Goal: Information Seeking & Learning: Learn about a topic

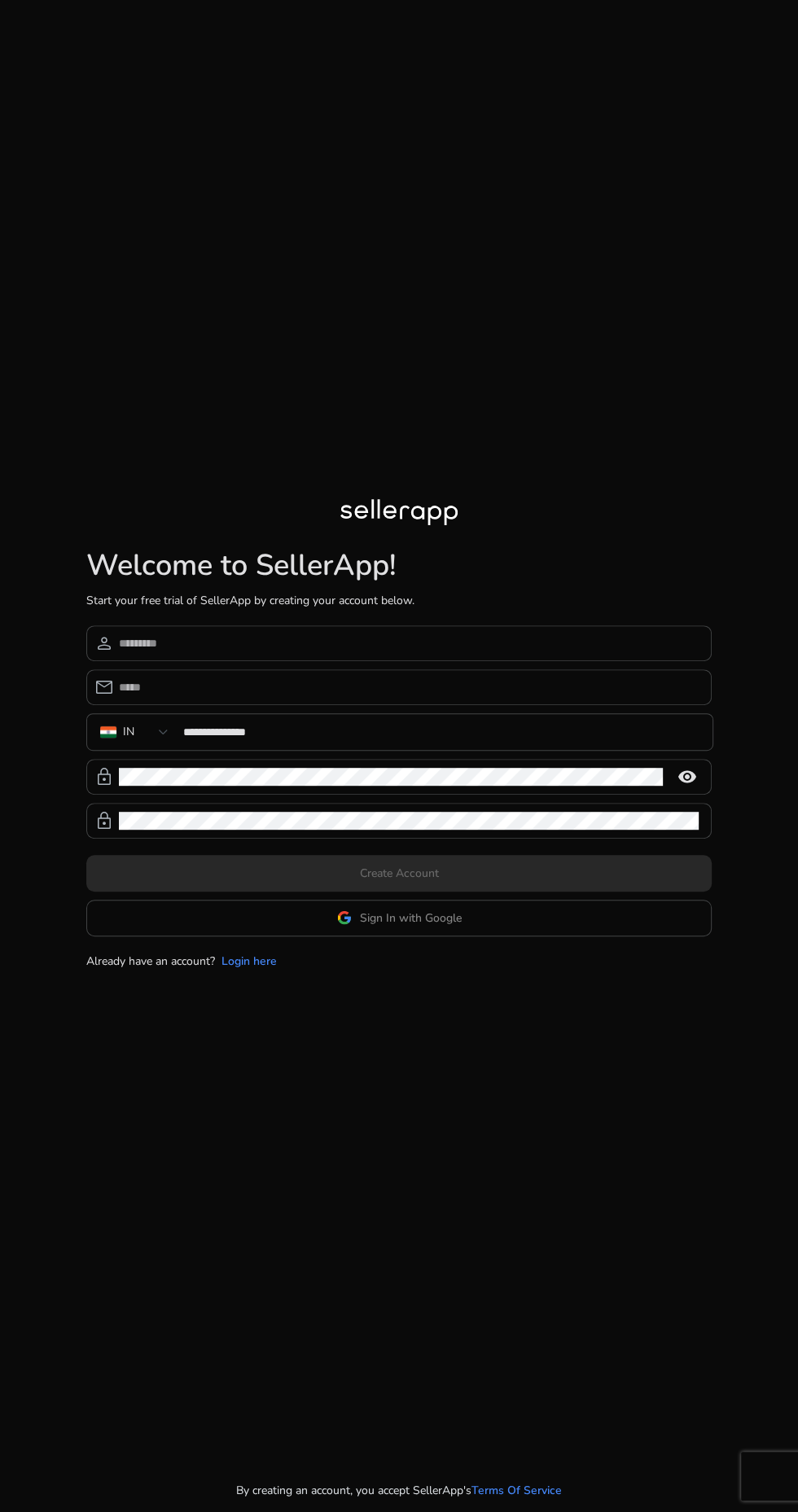
click at [485, 936] on app-google-signin "Sign In with Google" at bounding box center [399, 918] width 625 height 37
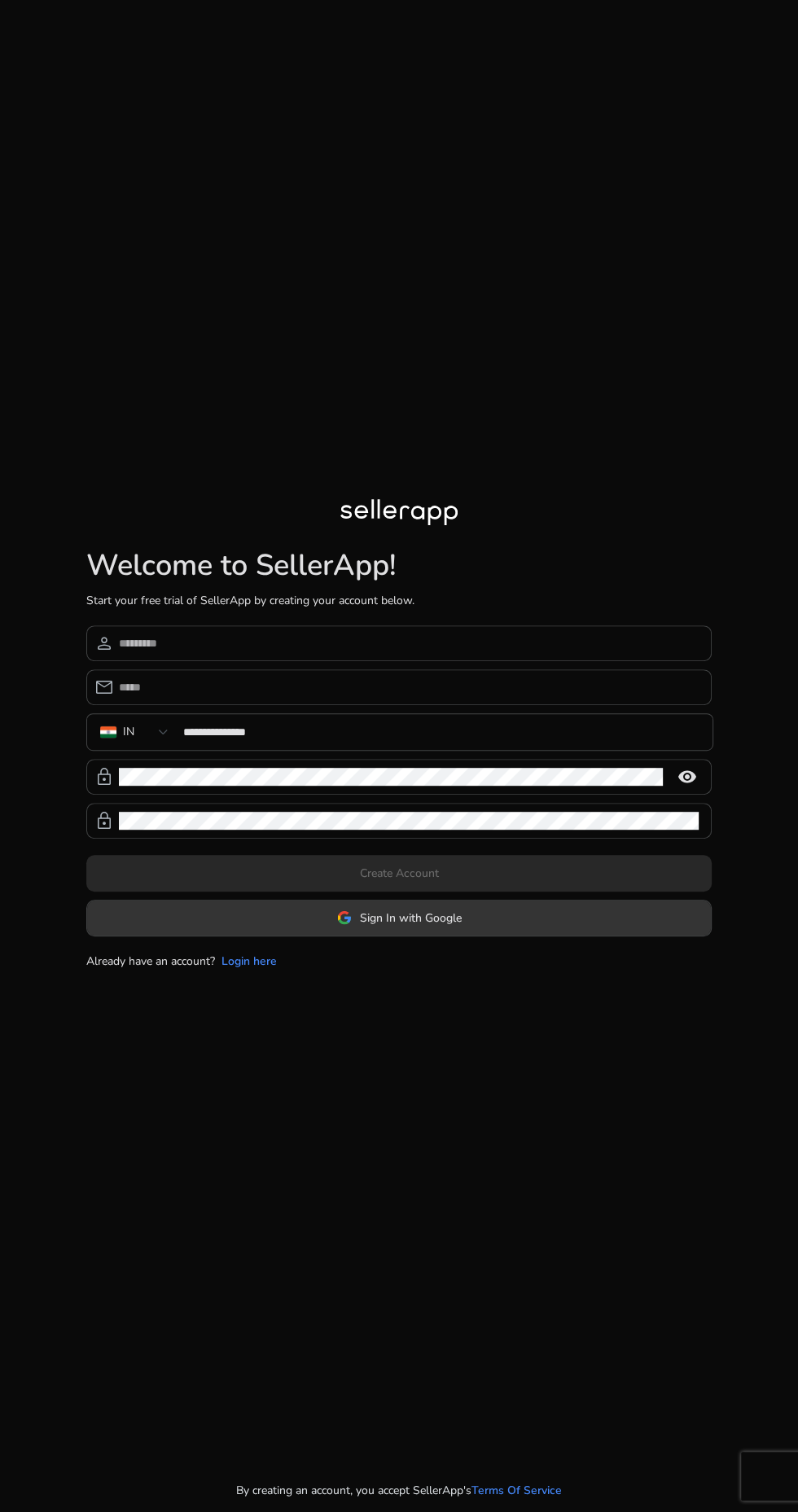
click at [448, 937] on span at bounding box center [399, 918] width 623 height 39
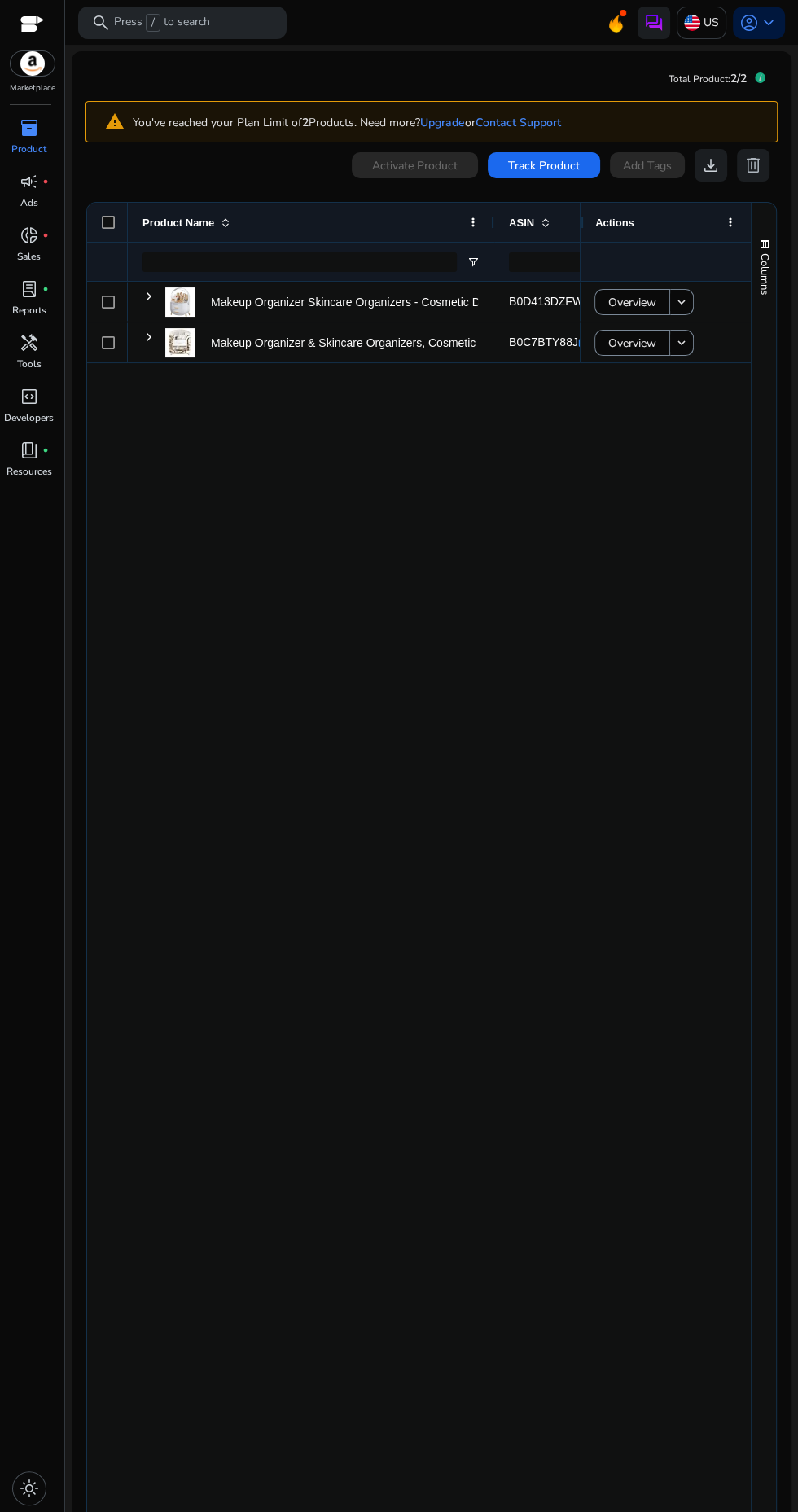
click at [19, 143] on p "Product" at bounding box center [28, 149] width 35 height 15
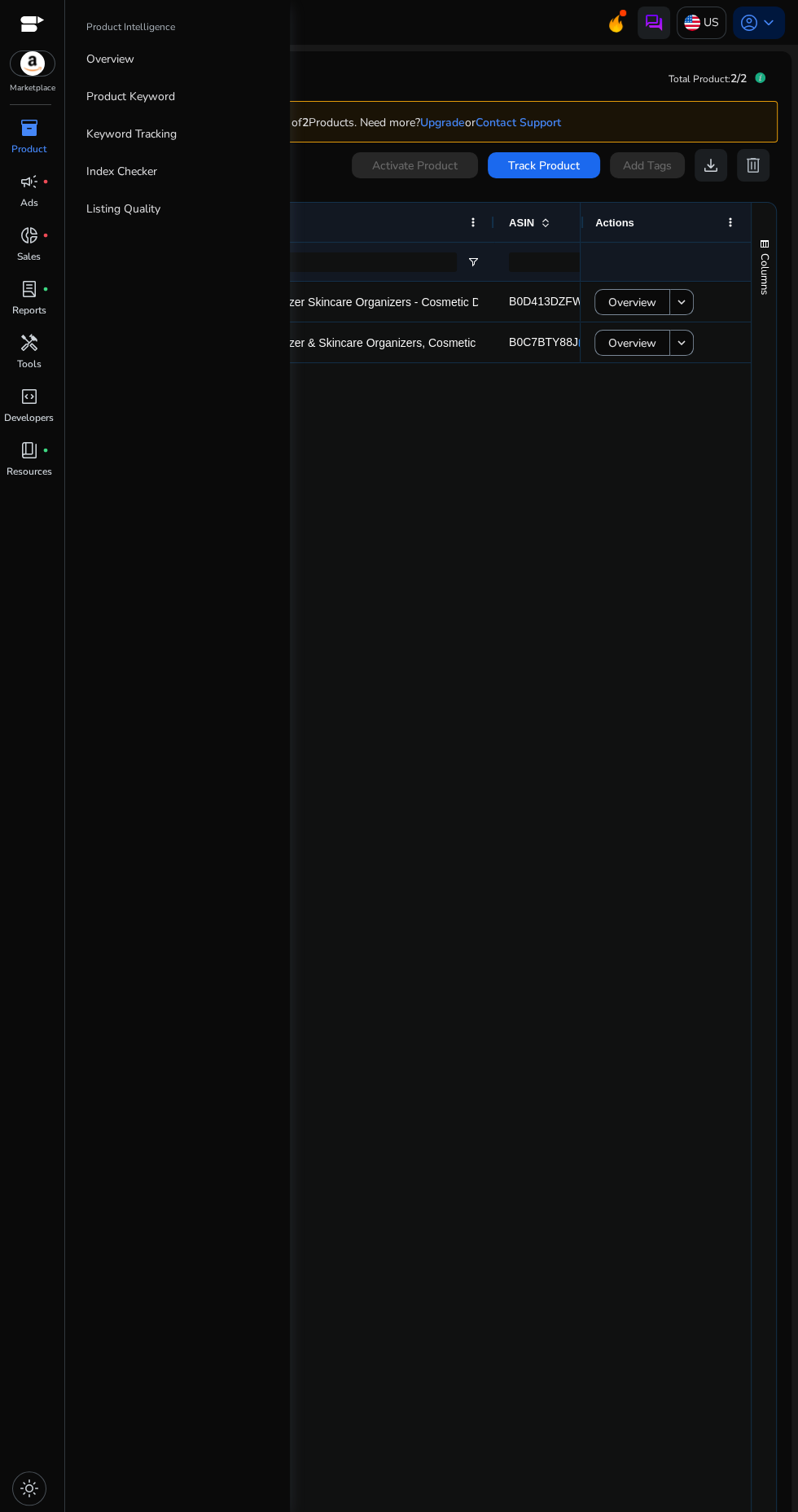
click at [28, 149] on p "Product" at bounding box center [28, 149] width 35 height 15
click at [42, 158] on link "inventory_2 Product" at bounding box center [28, 142] width 58 height 53
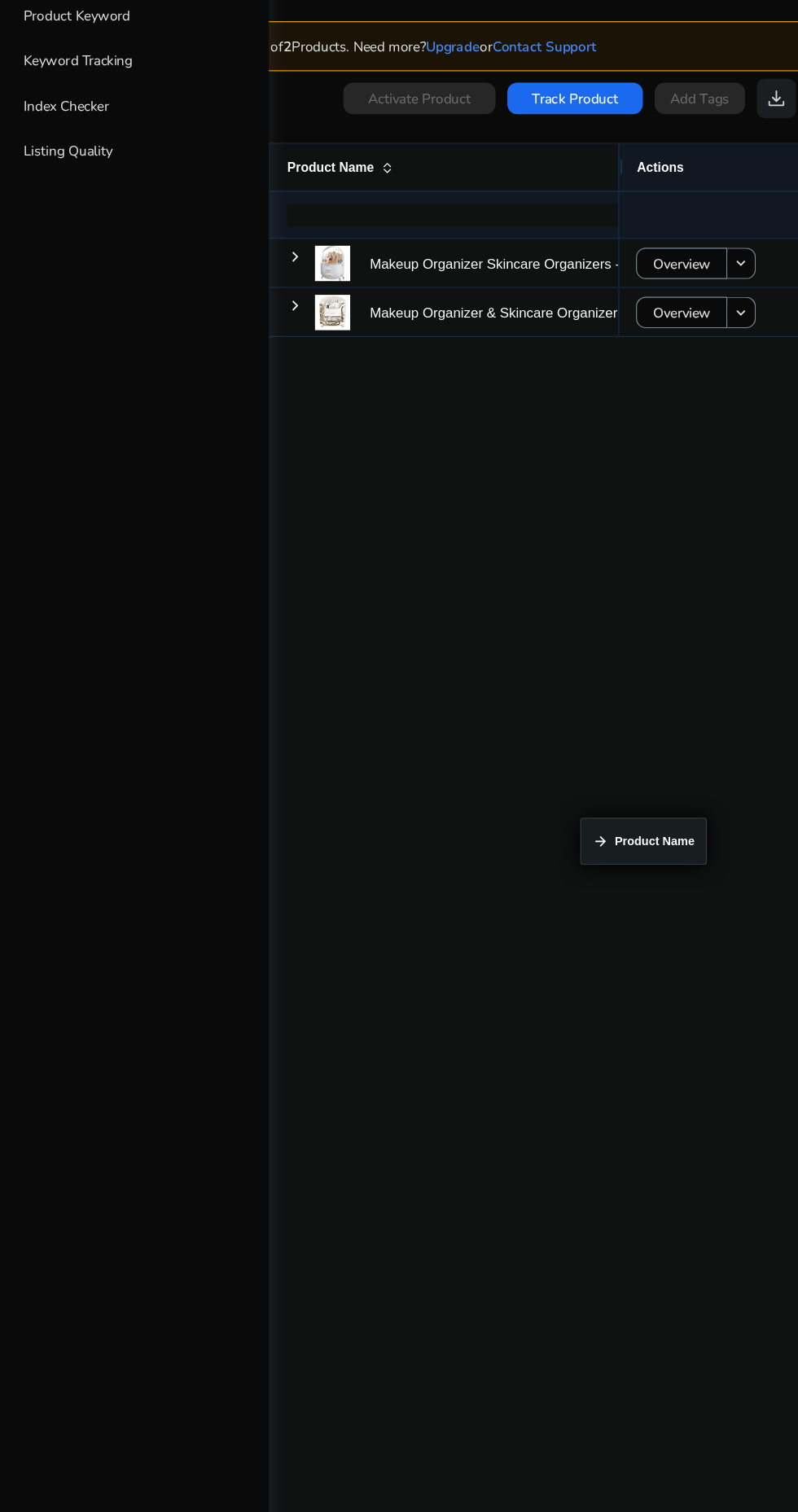
scroll to position [0, 28]
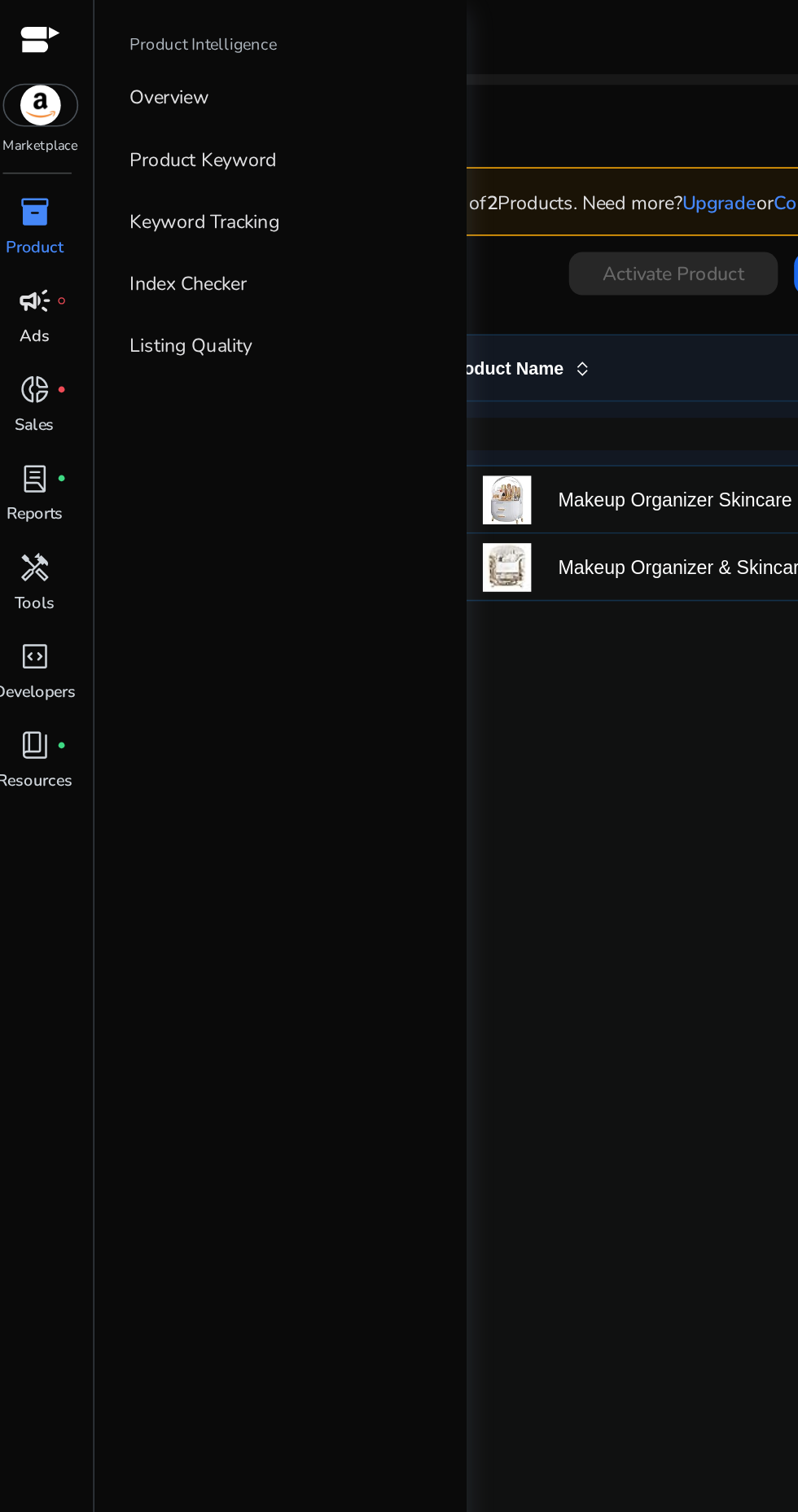
click at [34, 172] on span "campaign" at bounding box center [28, 181] width 19 height 19
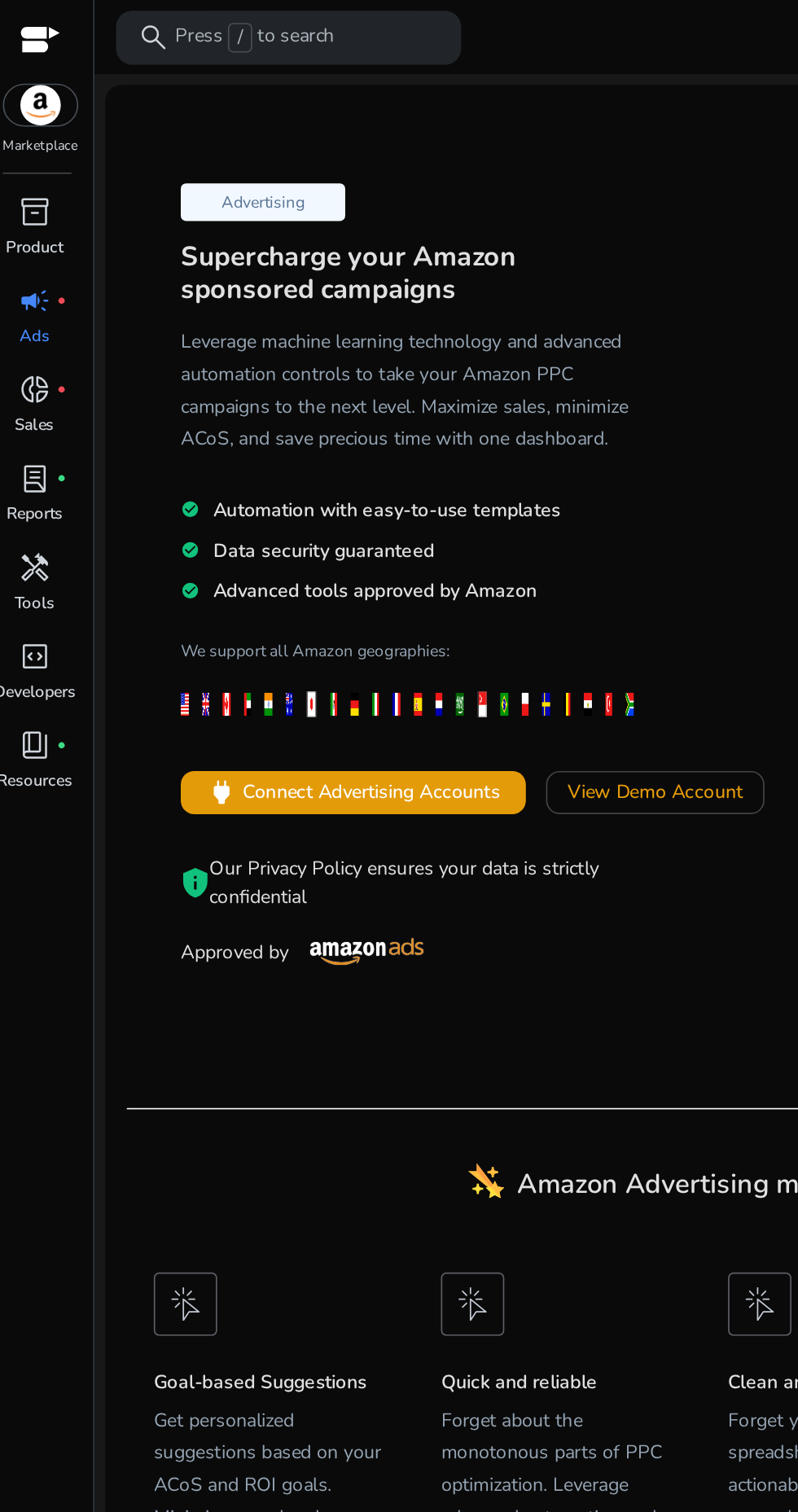
click at [329, 223] on h5 "Leverage machine learning technology and advanced automation controls to take y…" at bounding box center [257, 235] width 281 height 78
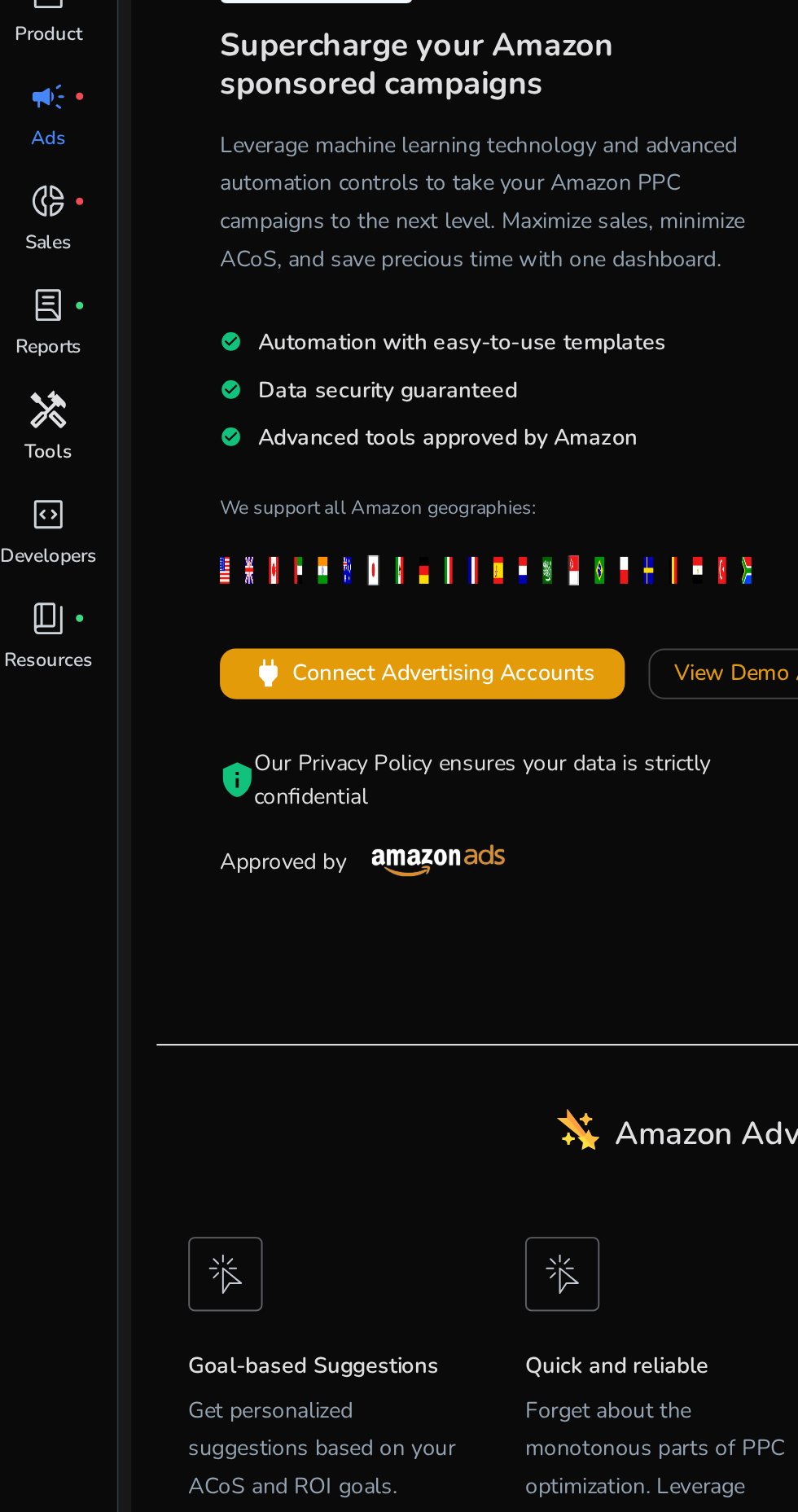
click at [29, 333] on span "handyman" at bounding box center [28, 342] width 19 height 19
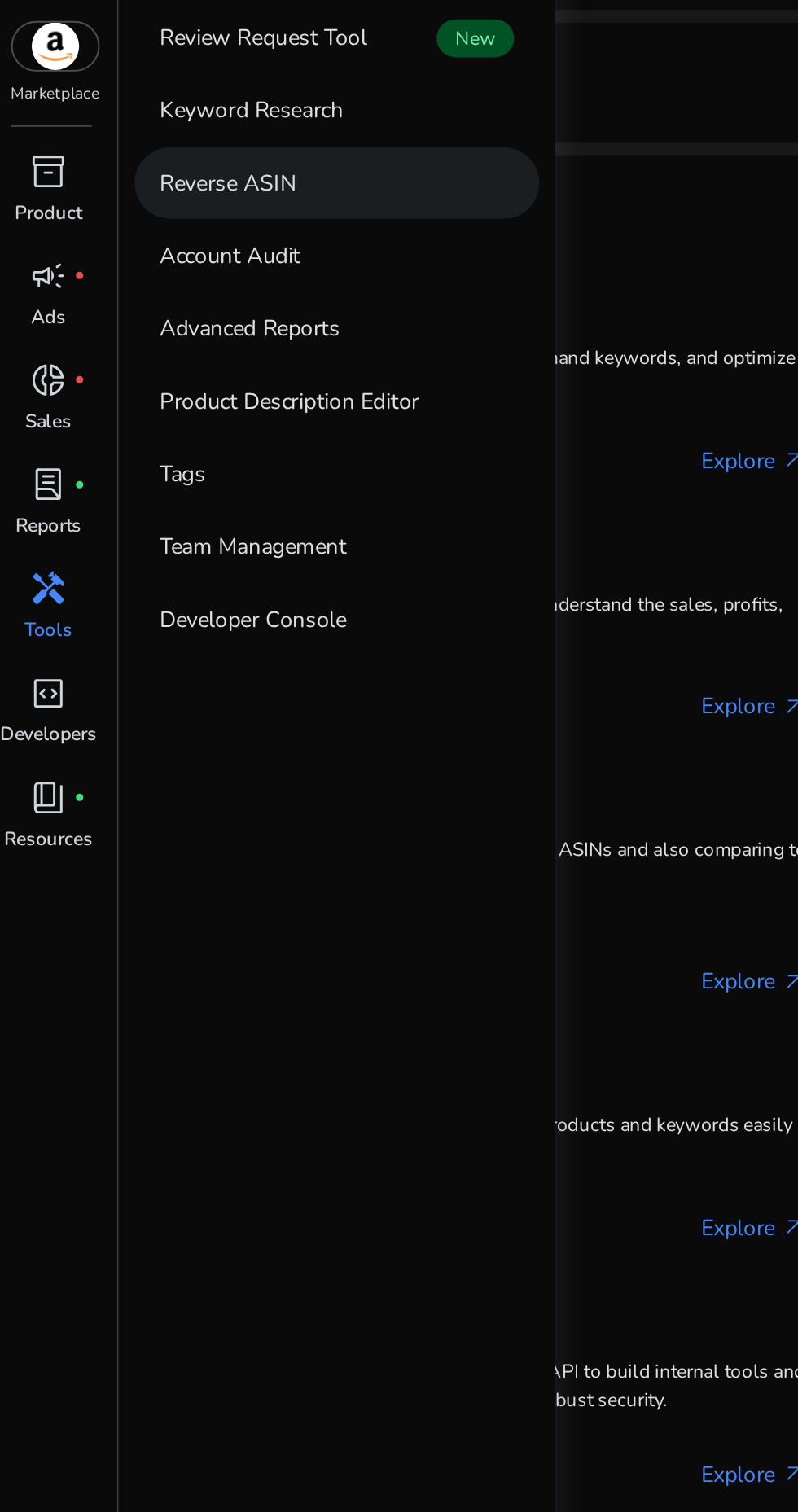
click at [211, 137] on link "Reverse ASIN" at bounding box center [177, 134] width 209 height 37
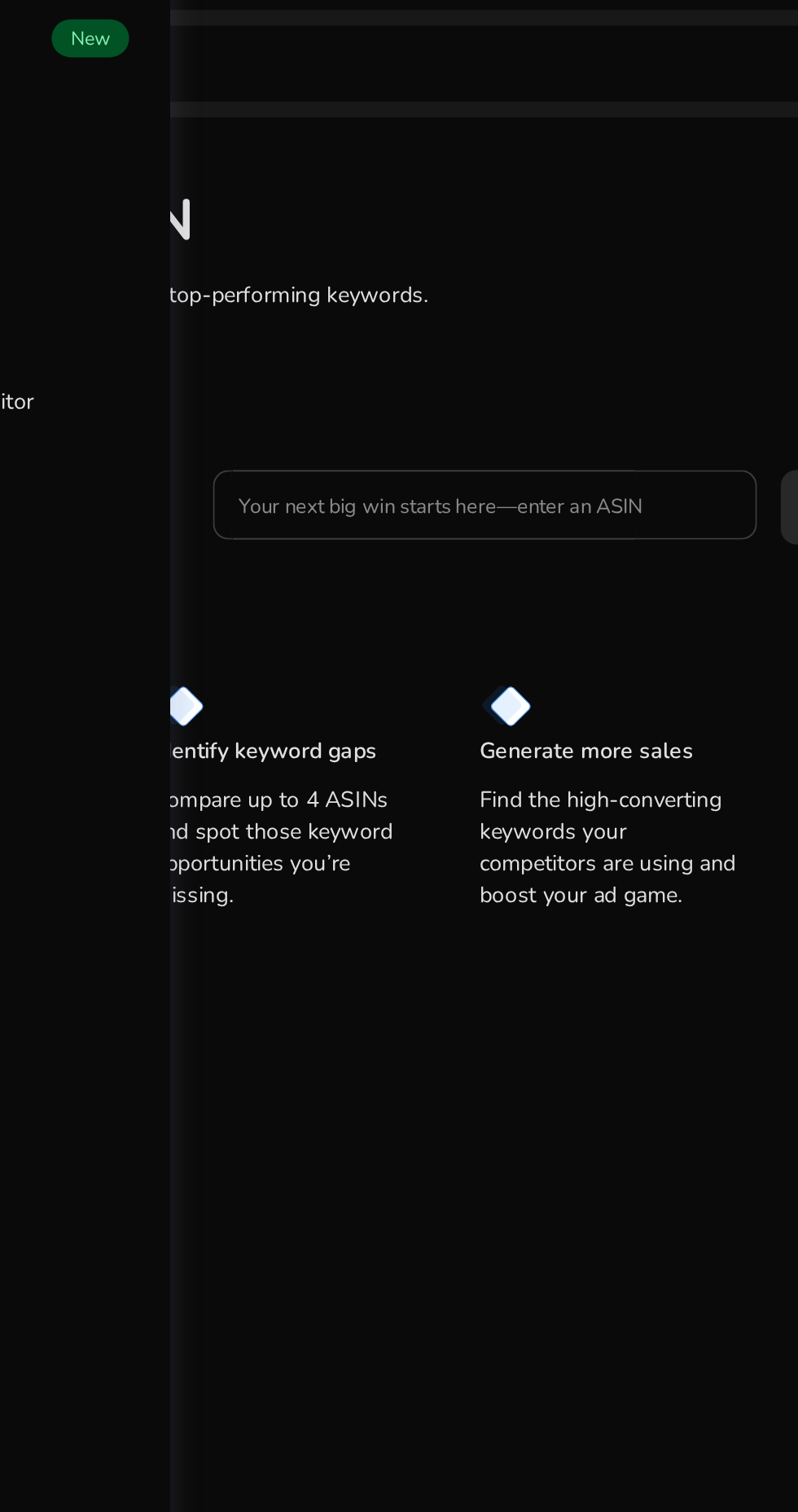
click at [452, 292] on input "Your next big win starts here—enter an ASIN" at bounding box center [451, 299] width 254 height 17
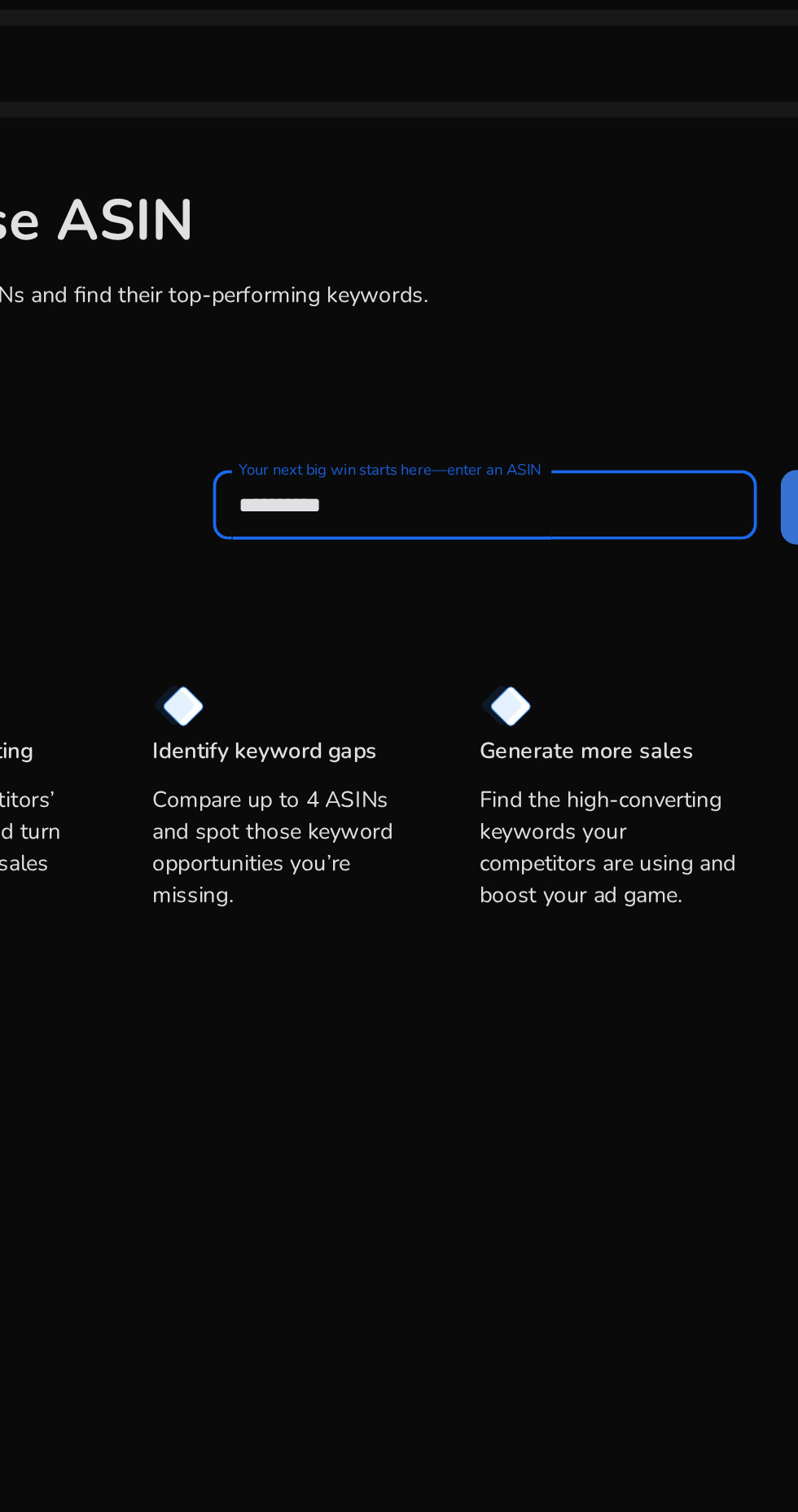
type input "**********"
click at [604, 309] on span at bounding box center [682, 300] width 156 height 39
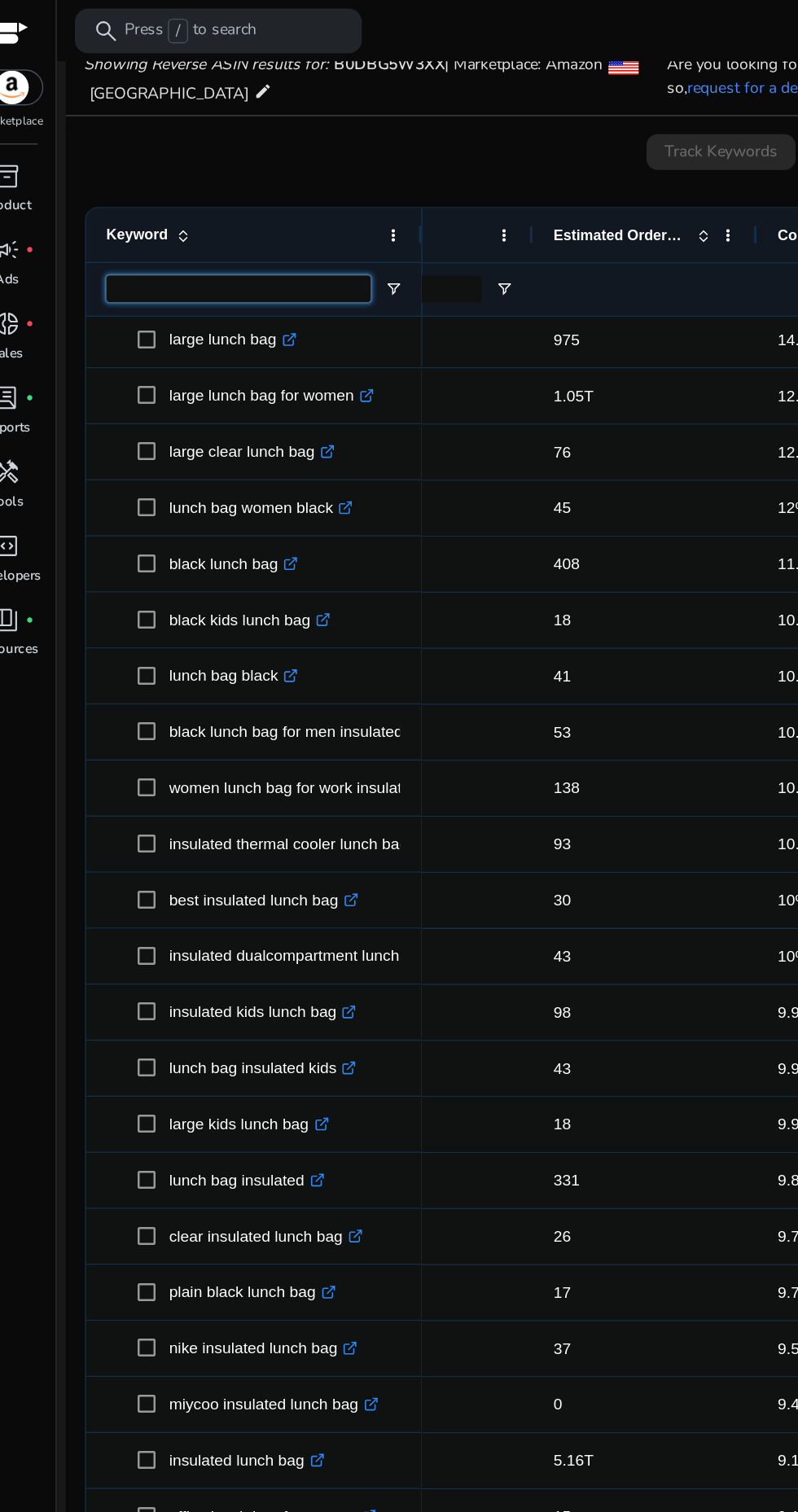
click at [114, 210] on input "Keyword Filter Input" at bounding box center [197, 210] width 192 height 19
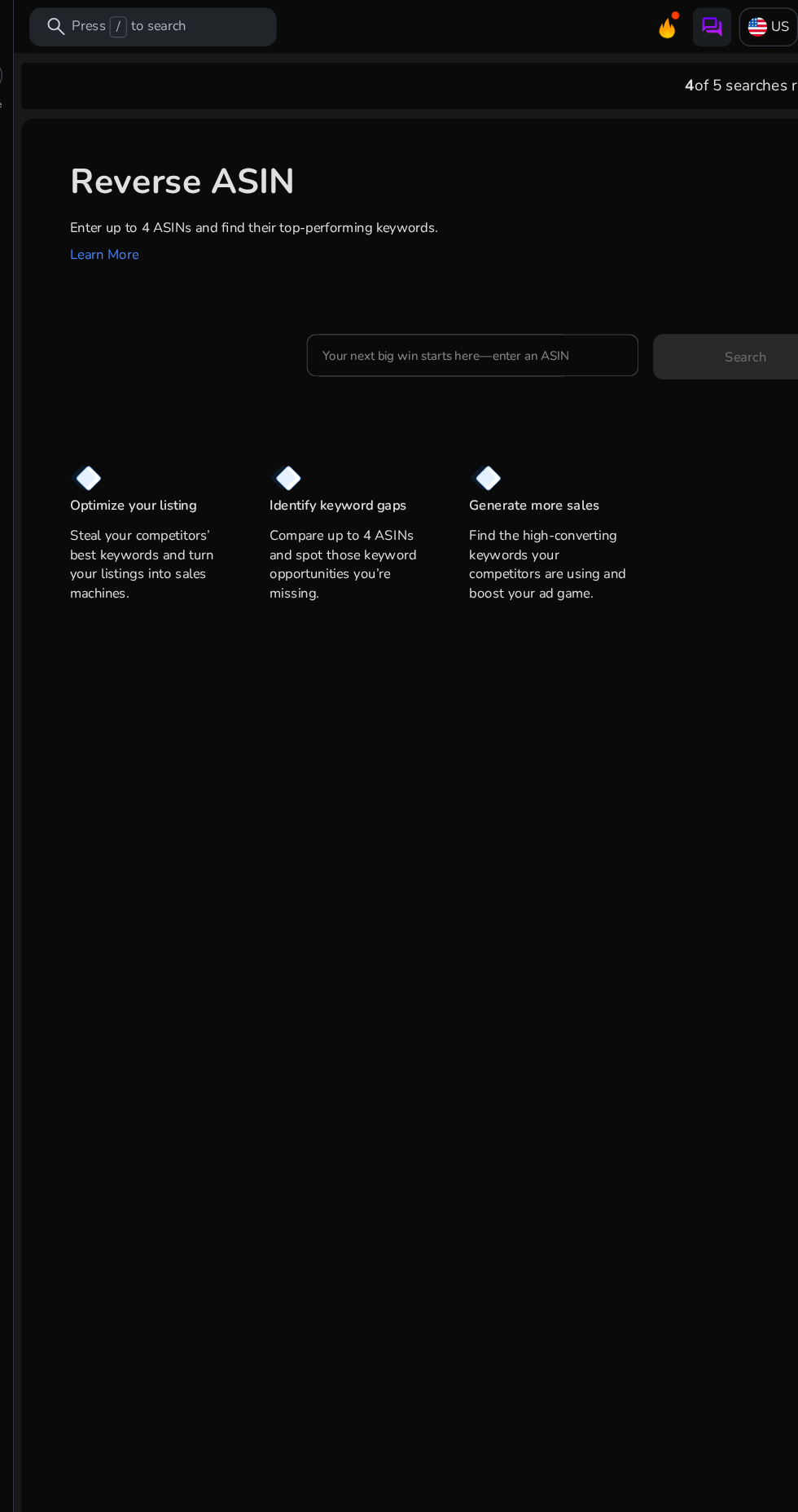
click at [382, 234] on div "Reverse ASIN Enter up to 4 ASINs and find their top-performing keywords. Learn …" at bounding box center [431, 178] width 720 height 156
click at [363, 304] on input "Your next big win starts here—enter an ASIN" at bounding box center [451, 299] width 254 height 17
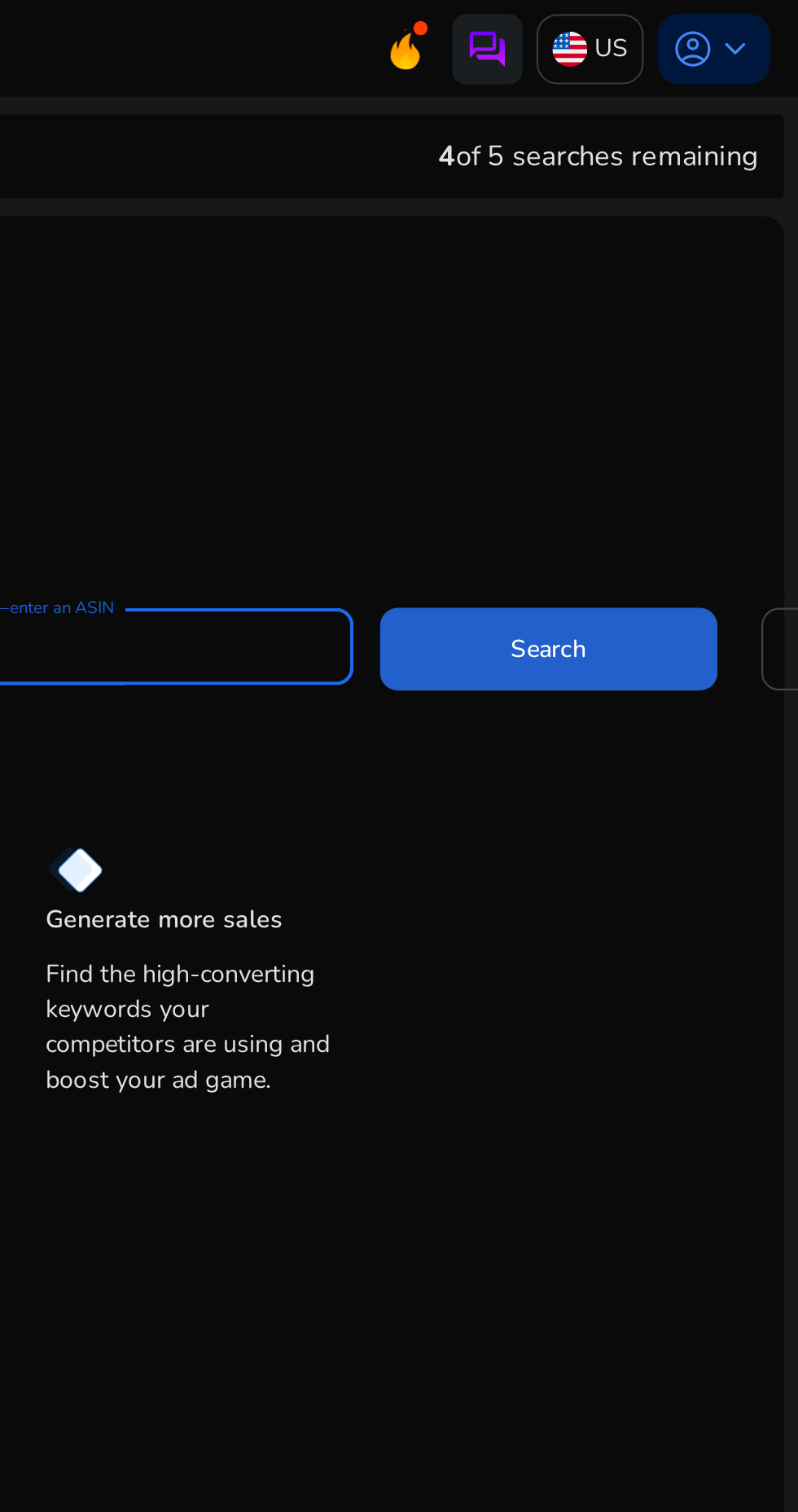
type input "**********"
click at [720, 304] on span at bounding box center [682, 300] width 156 height 39
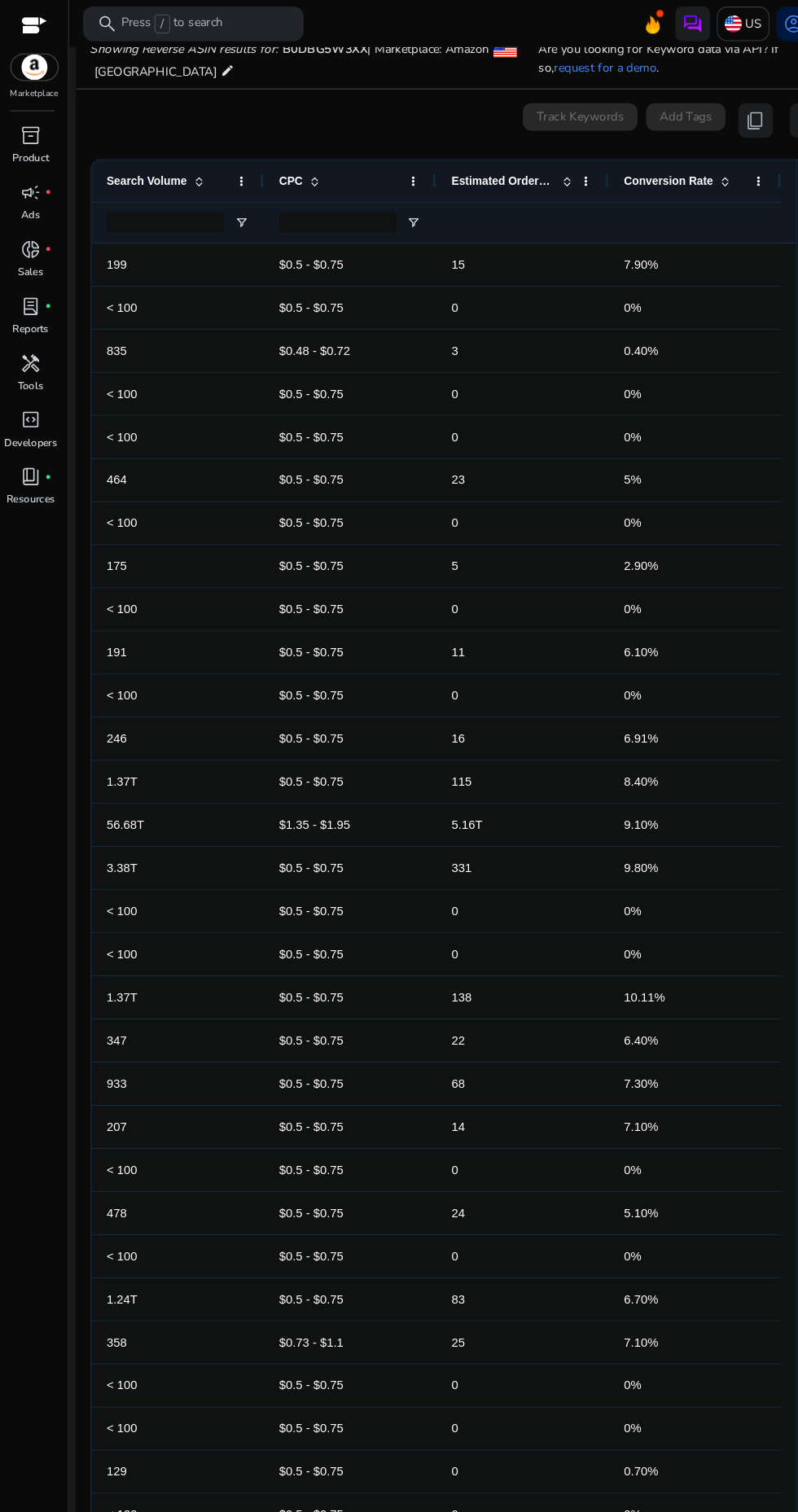
scroll to position [0, 6]
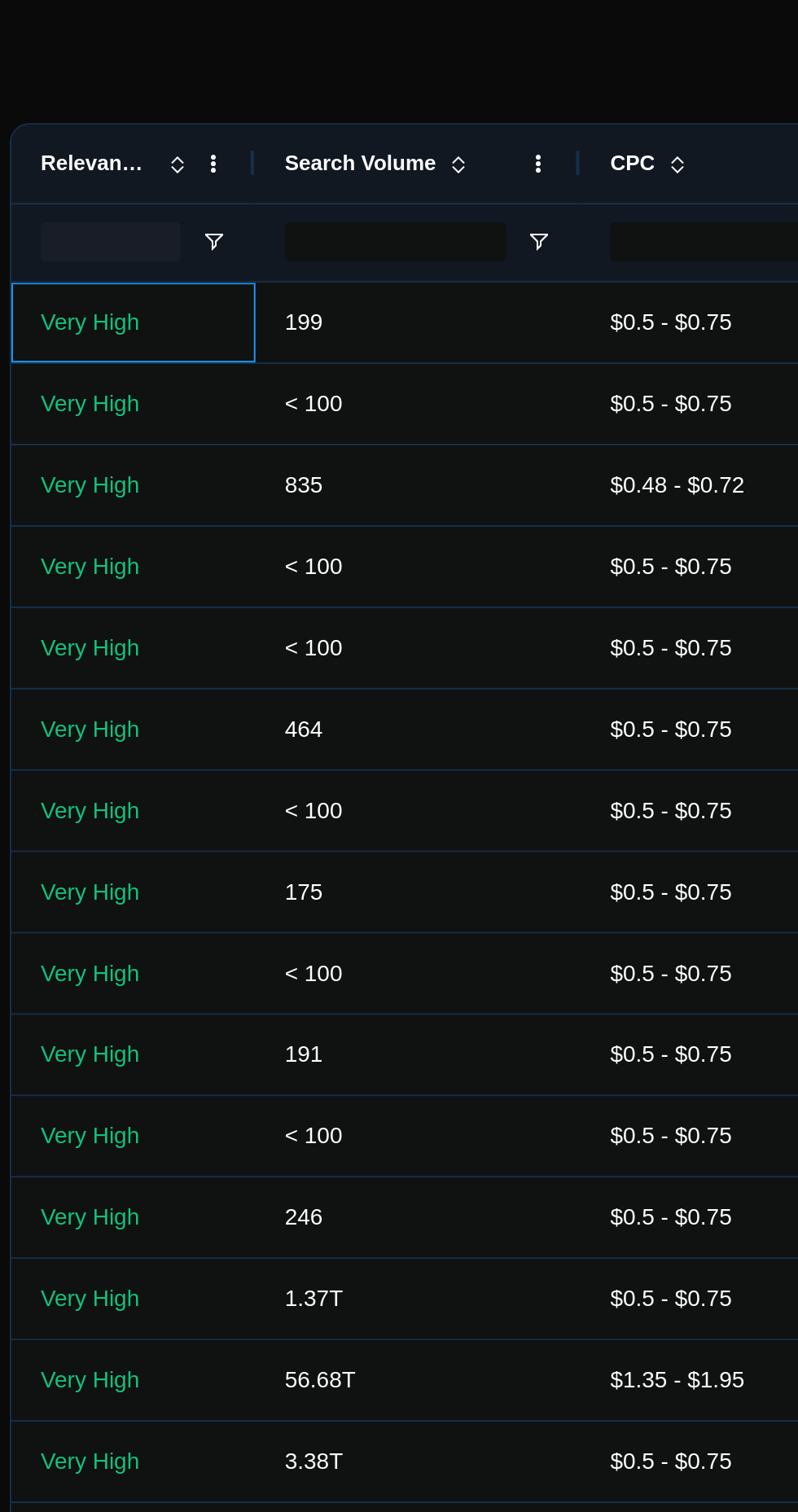
click at [139, 422] on p "Very High" at bounding box center [147, 420] width 93 height 33
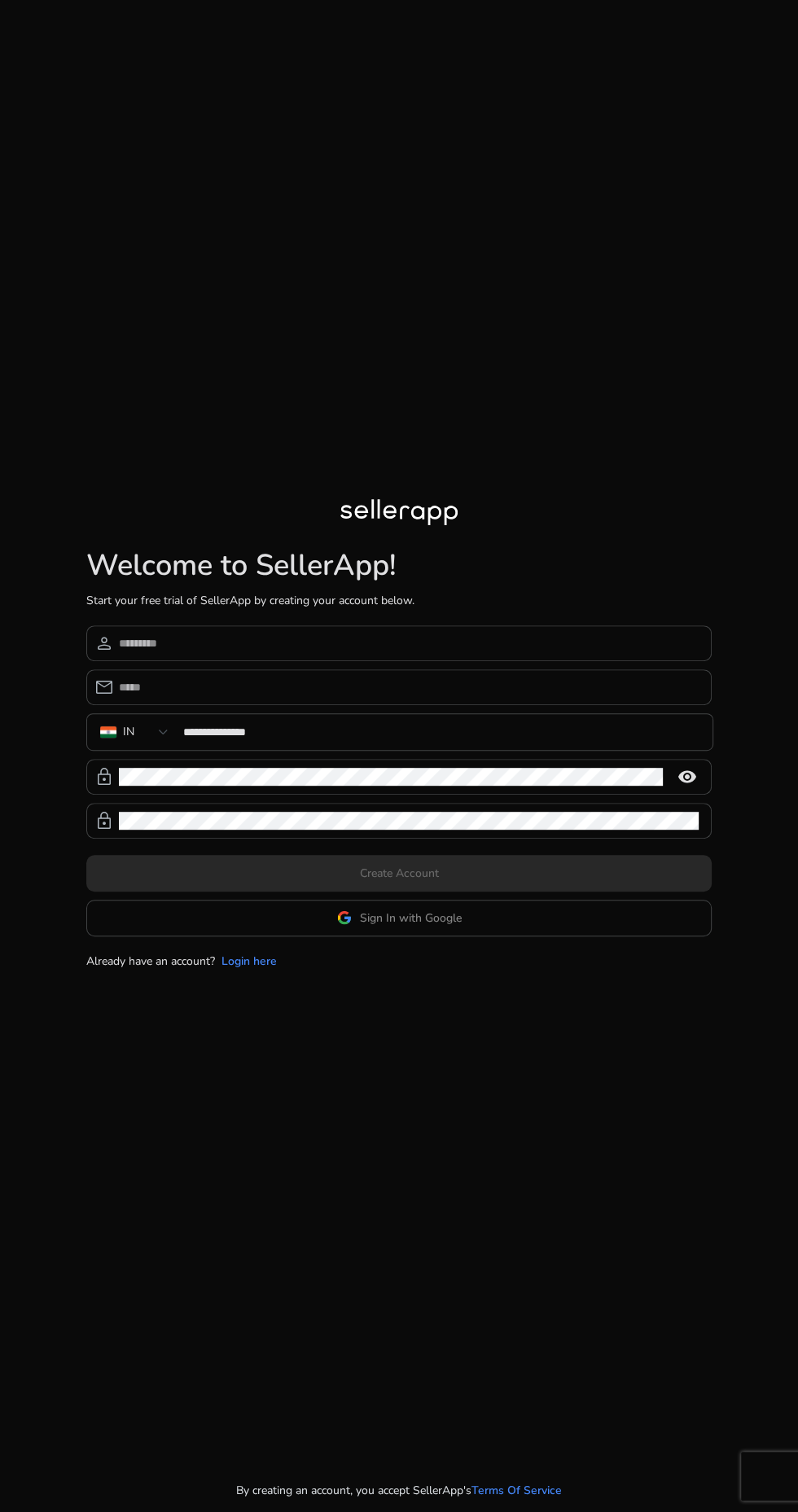
click at [407, 969] on div "**********" at bounding box center [399, 734] width 625 height 470
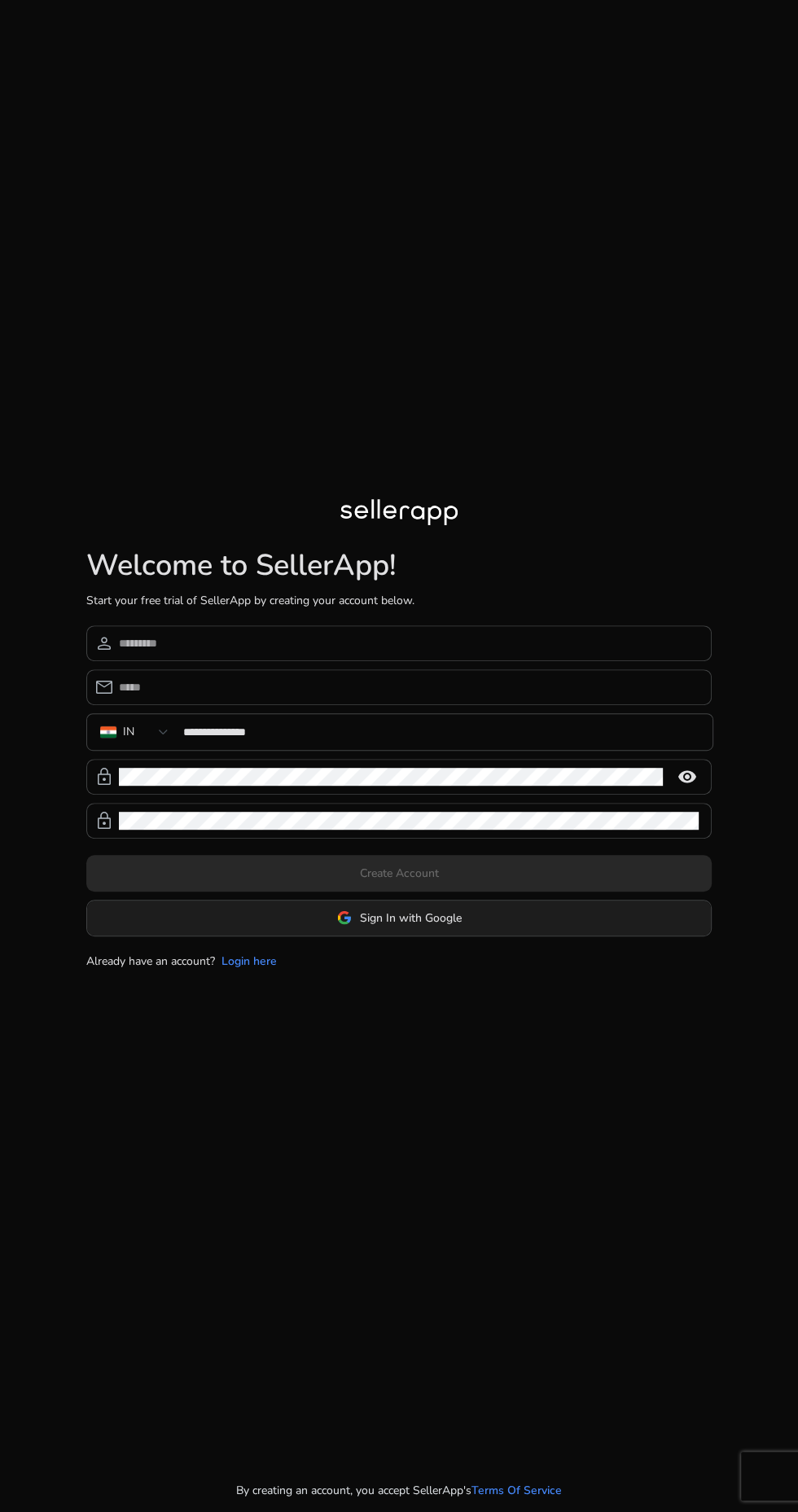
click at [414, 927] on span "Sign In with Google" at bounding box center [410, 918] width 102 height 17
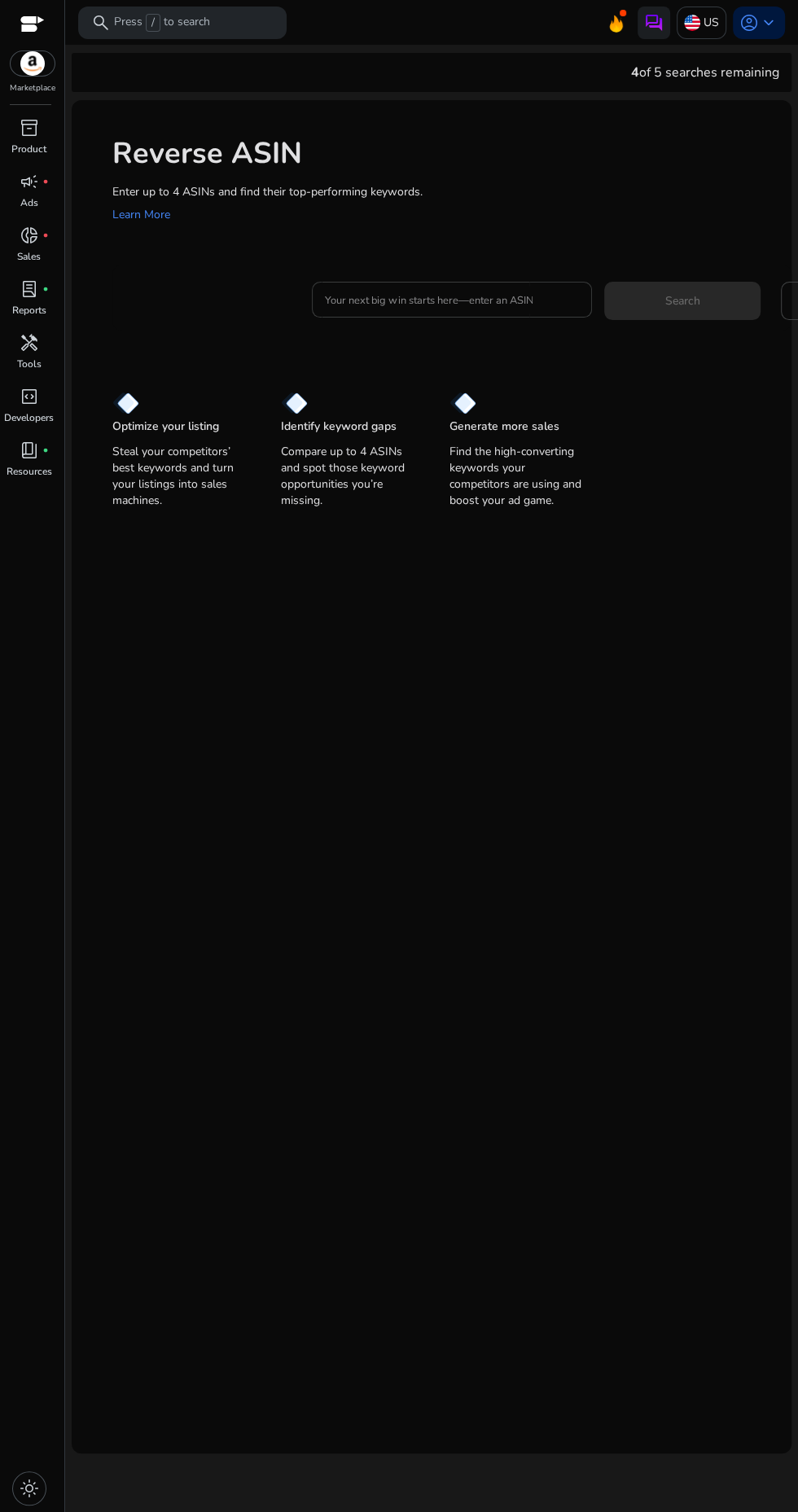
click at [485, 302] on input "Your next big win starts here—enter an ASIN" at bounding box center [451, 299] width 254 height 17
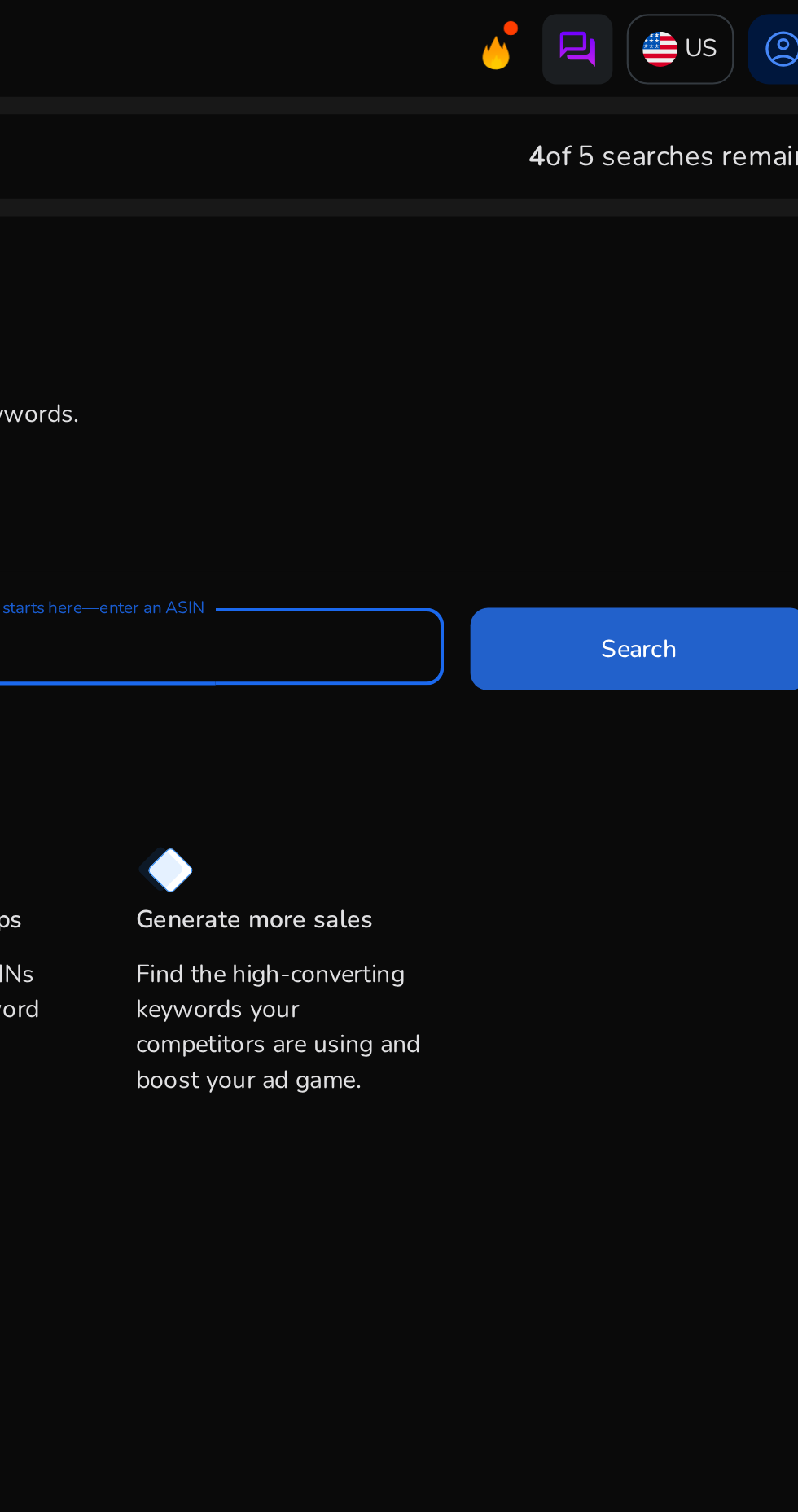
type input "**********"
click at [682, 304] on span "Search" at bounding box center [681, 301] width 35 height 17
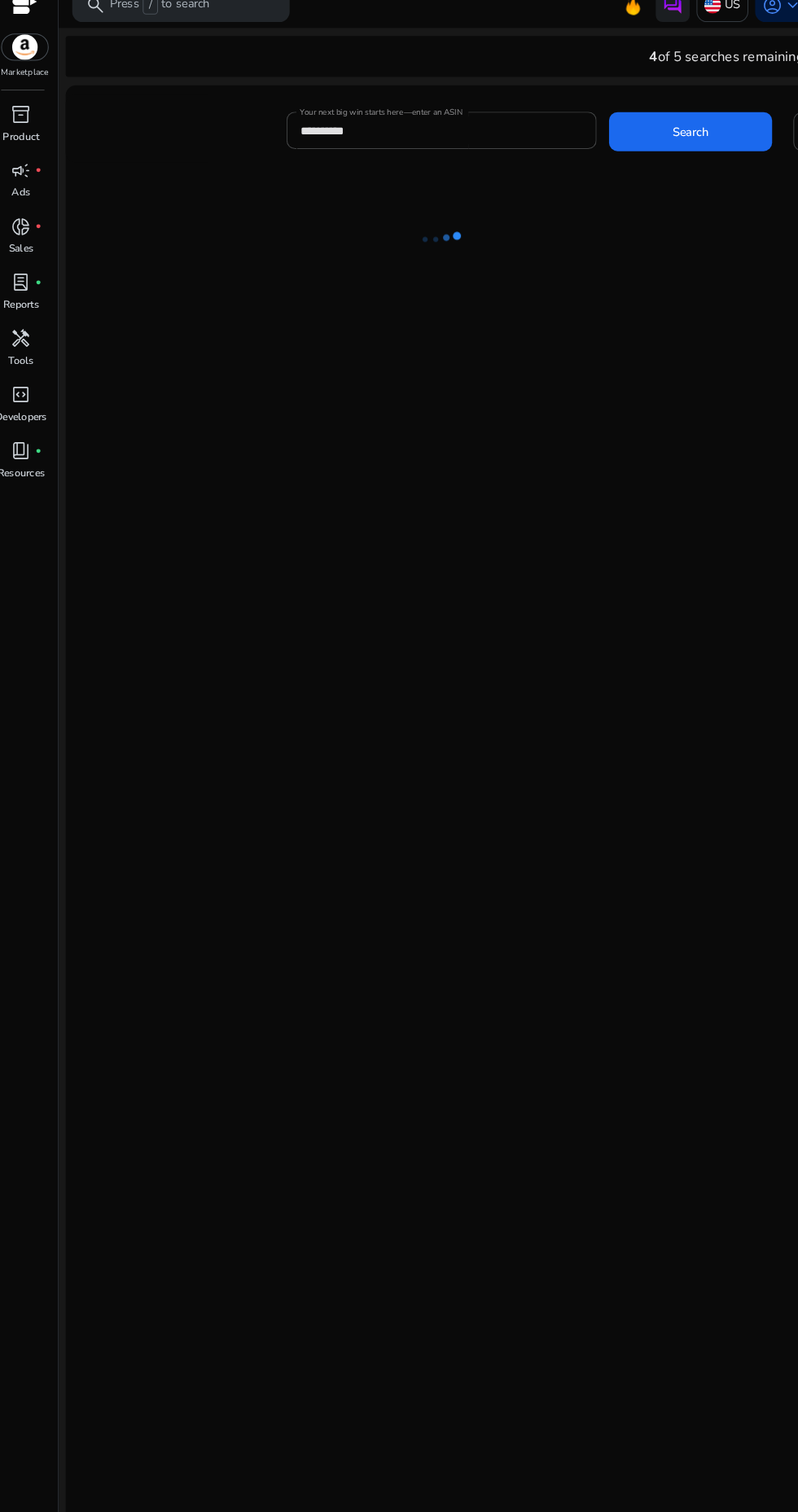
click at [557, 752] on div at bounding box center [431, 866] width 720 height 1386
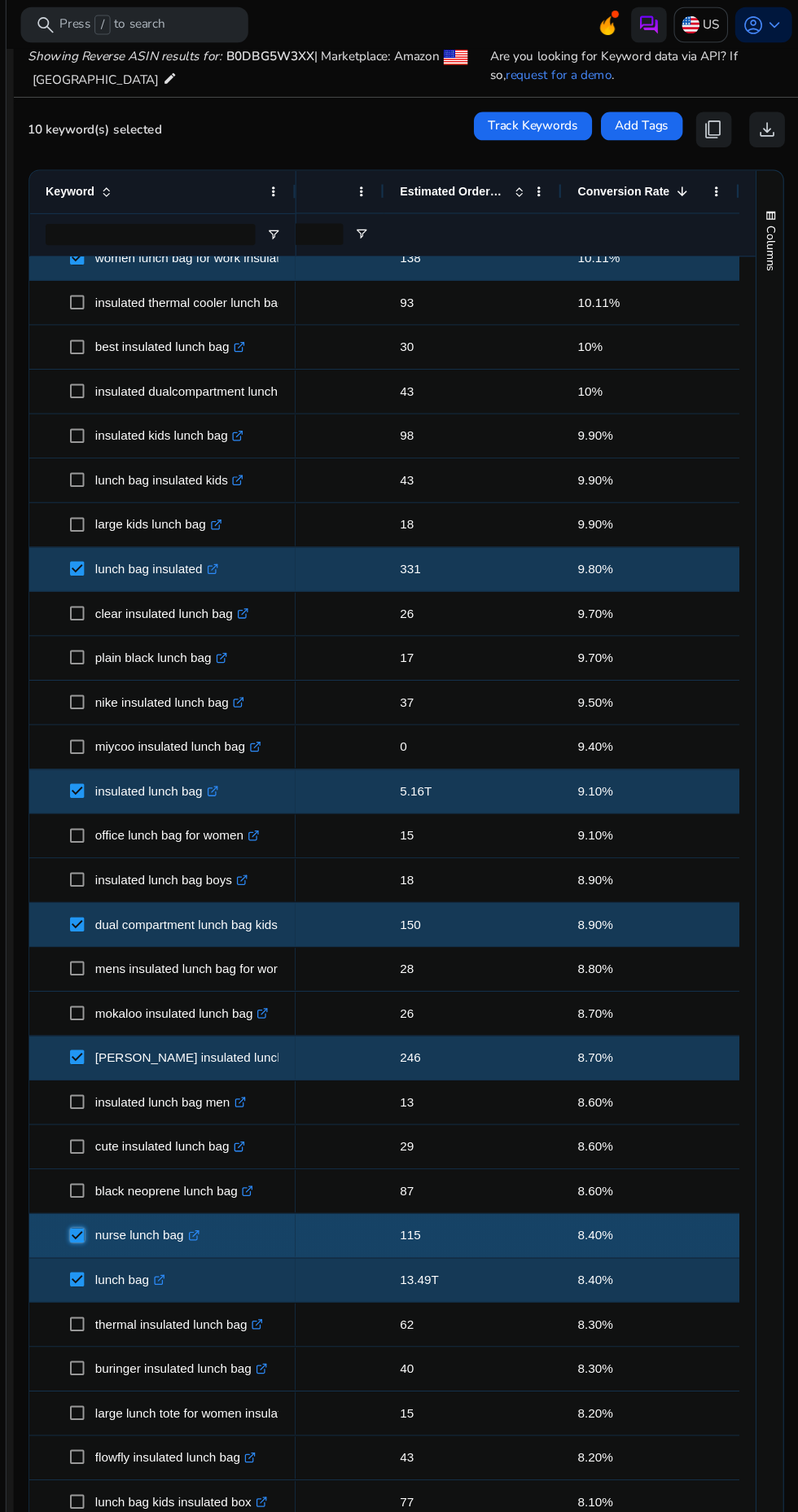
scroll to position [345, 0]
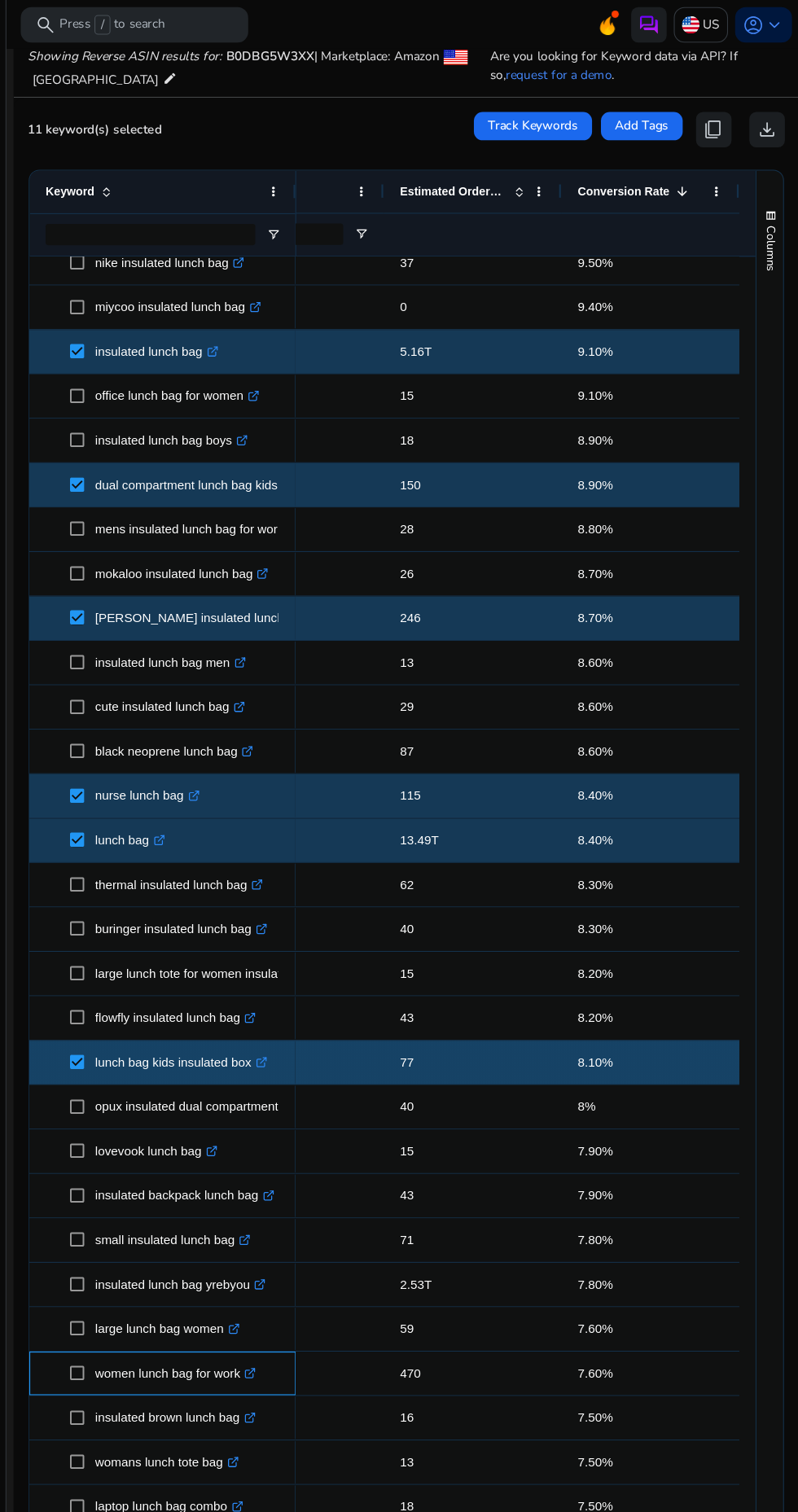
click at [154, 1247] on p "women lunch bag for work .st0{fill:#2c8af8}" at bounding box center [220, 1258] width 147 height 33
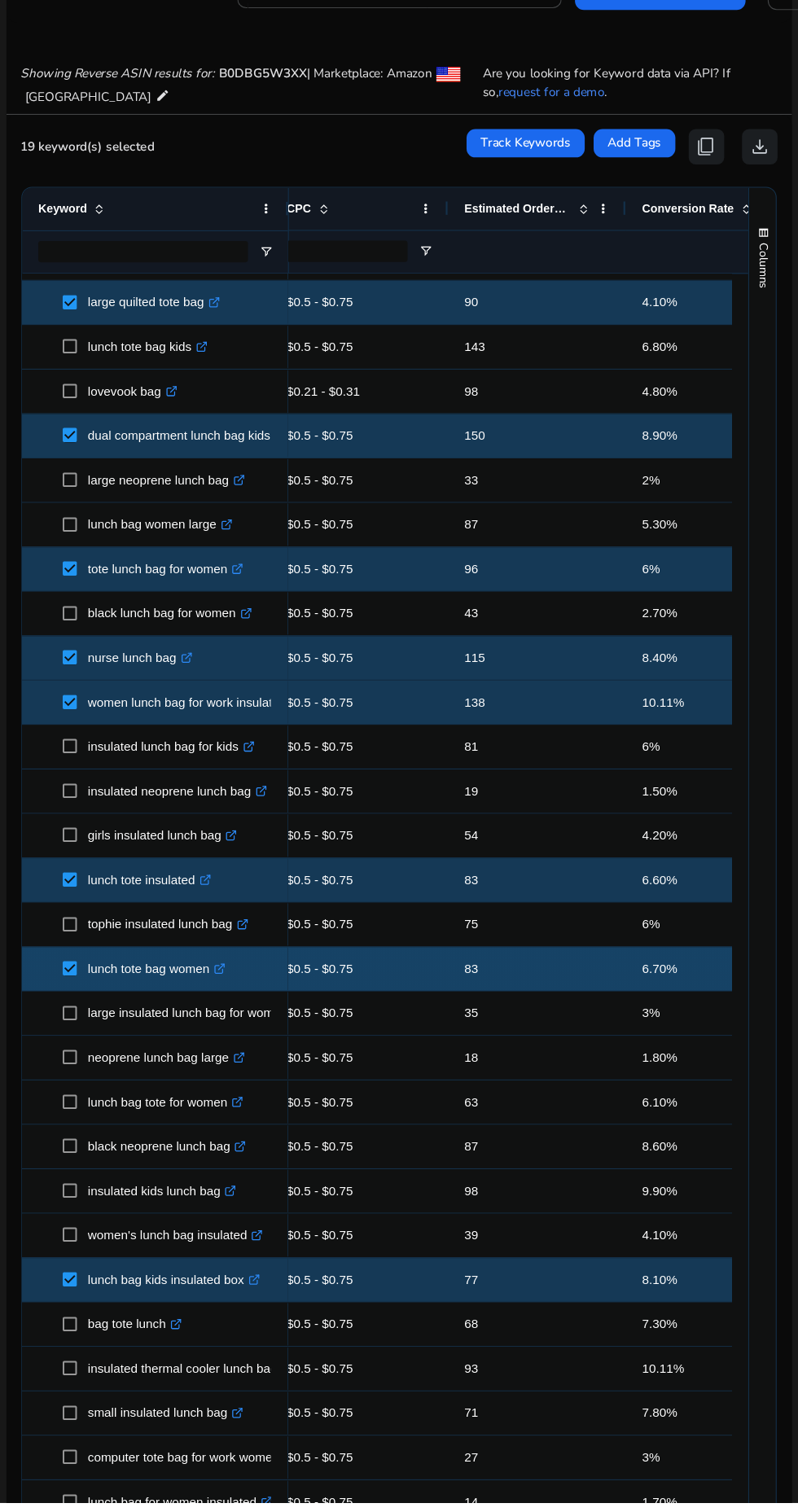
scroll to position [0, 438]
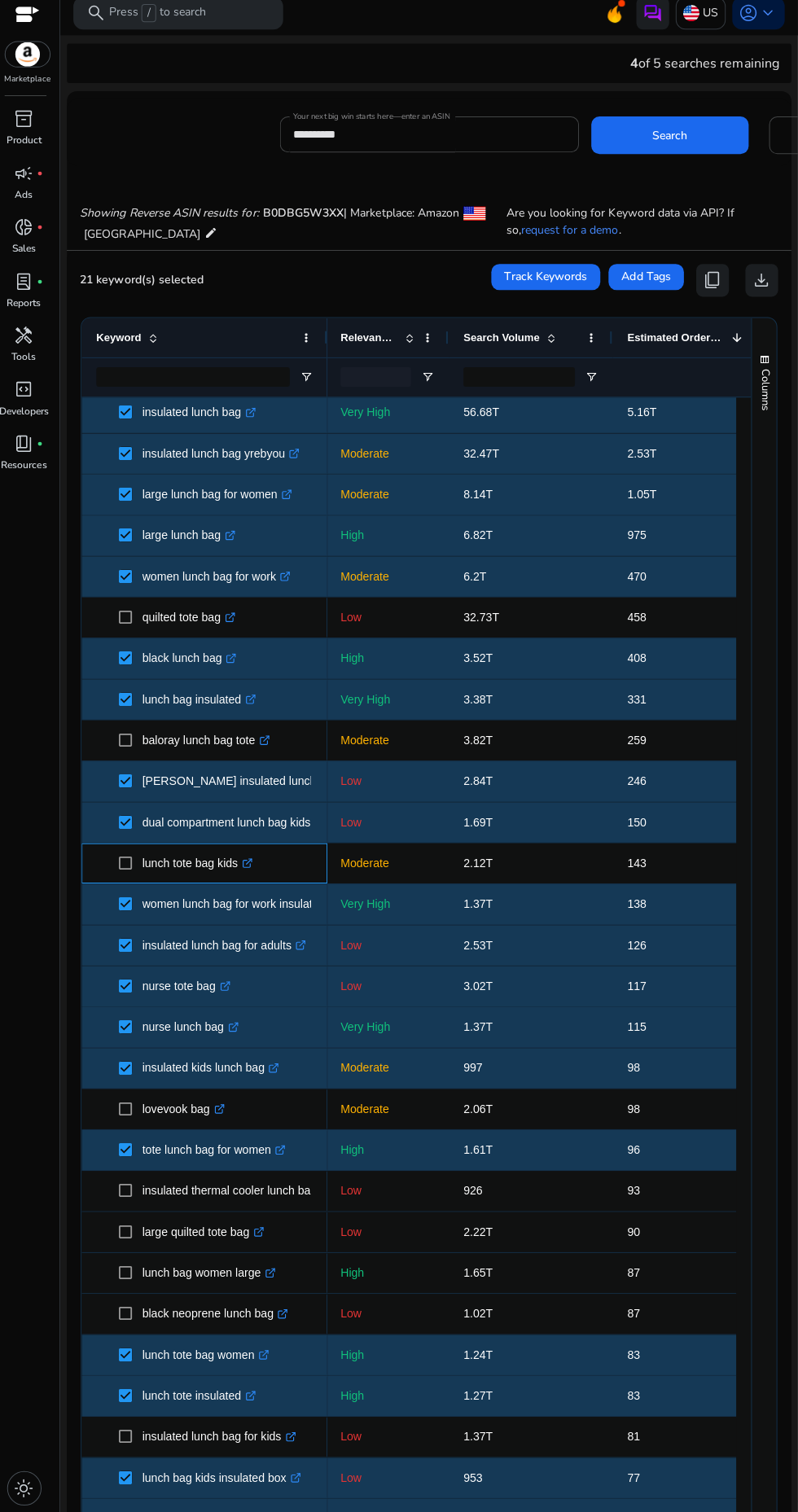
click at [90, 862] on div "lunch tote bag kids .st0{fill:#2c8af8}" at bounding box center [209, 867] width 245 height 40
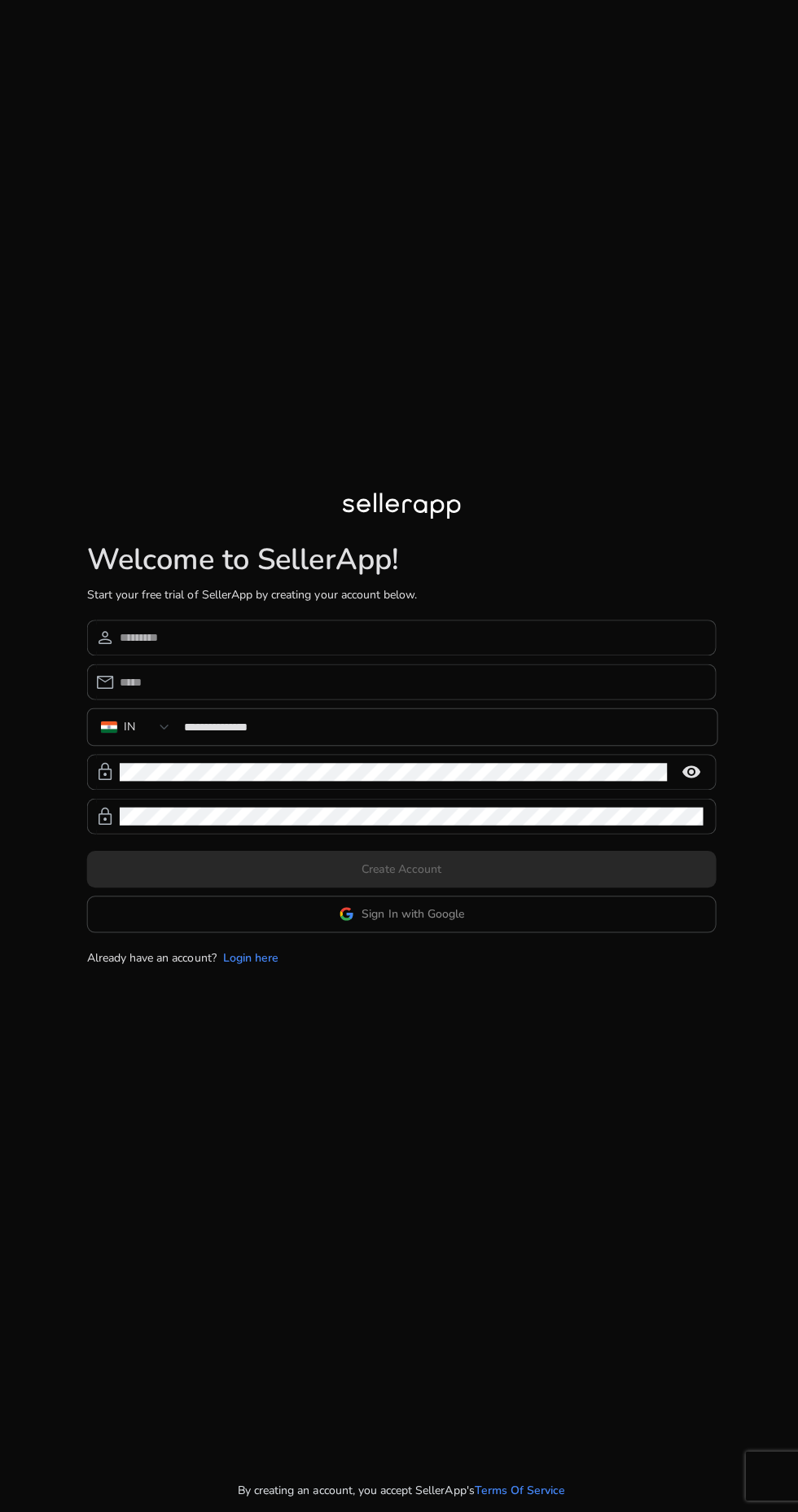
click at [232, 936] on app-google-signin "Sign In with Google" at bounding box center [399, 918] width 625 height 37
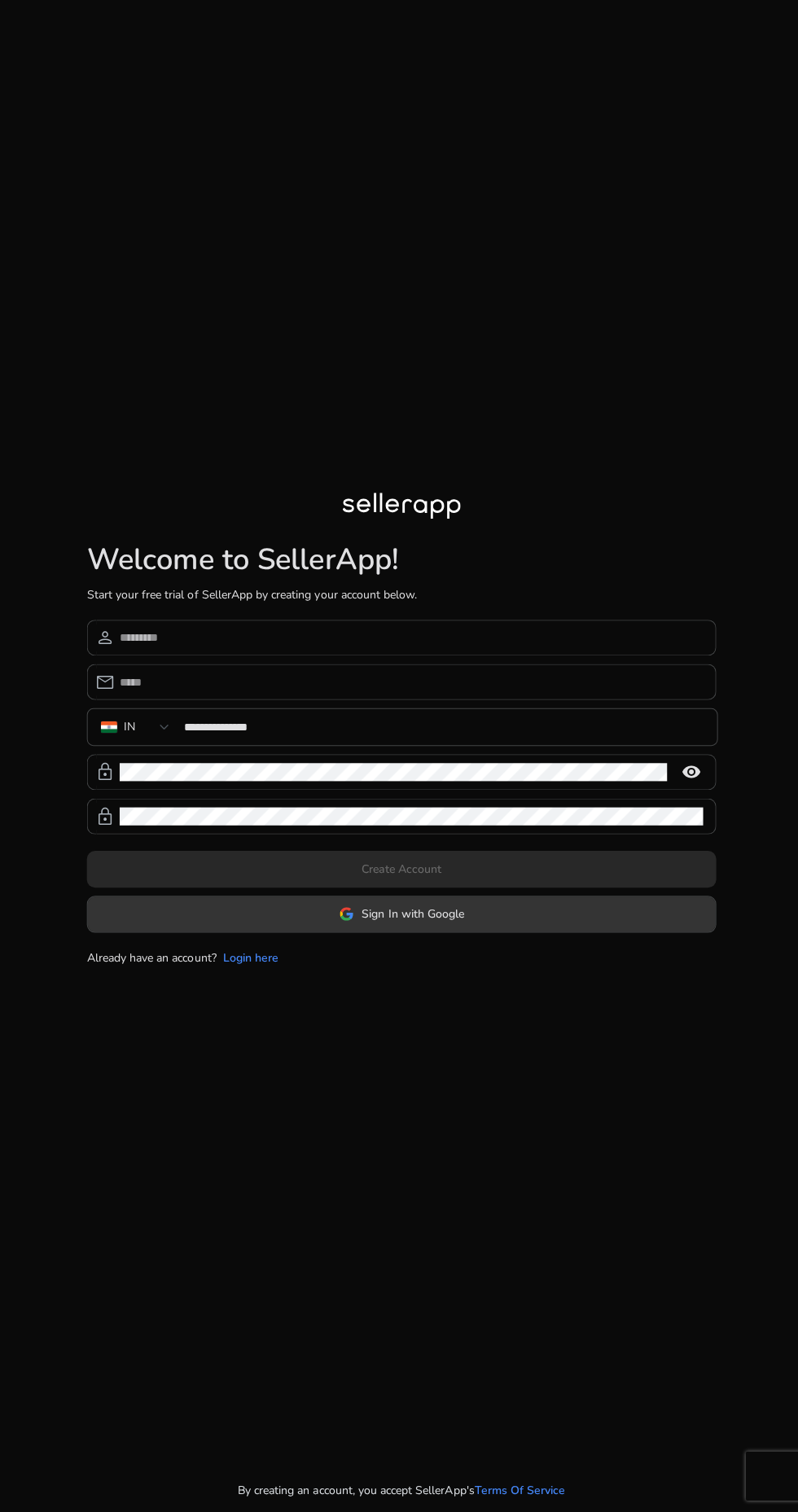
click at [308, 937] on span at bounding box center [399, 918] width 623 height 39
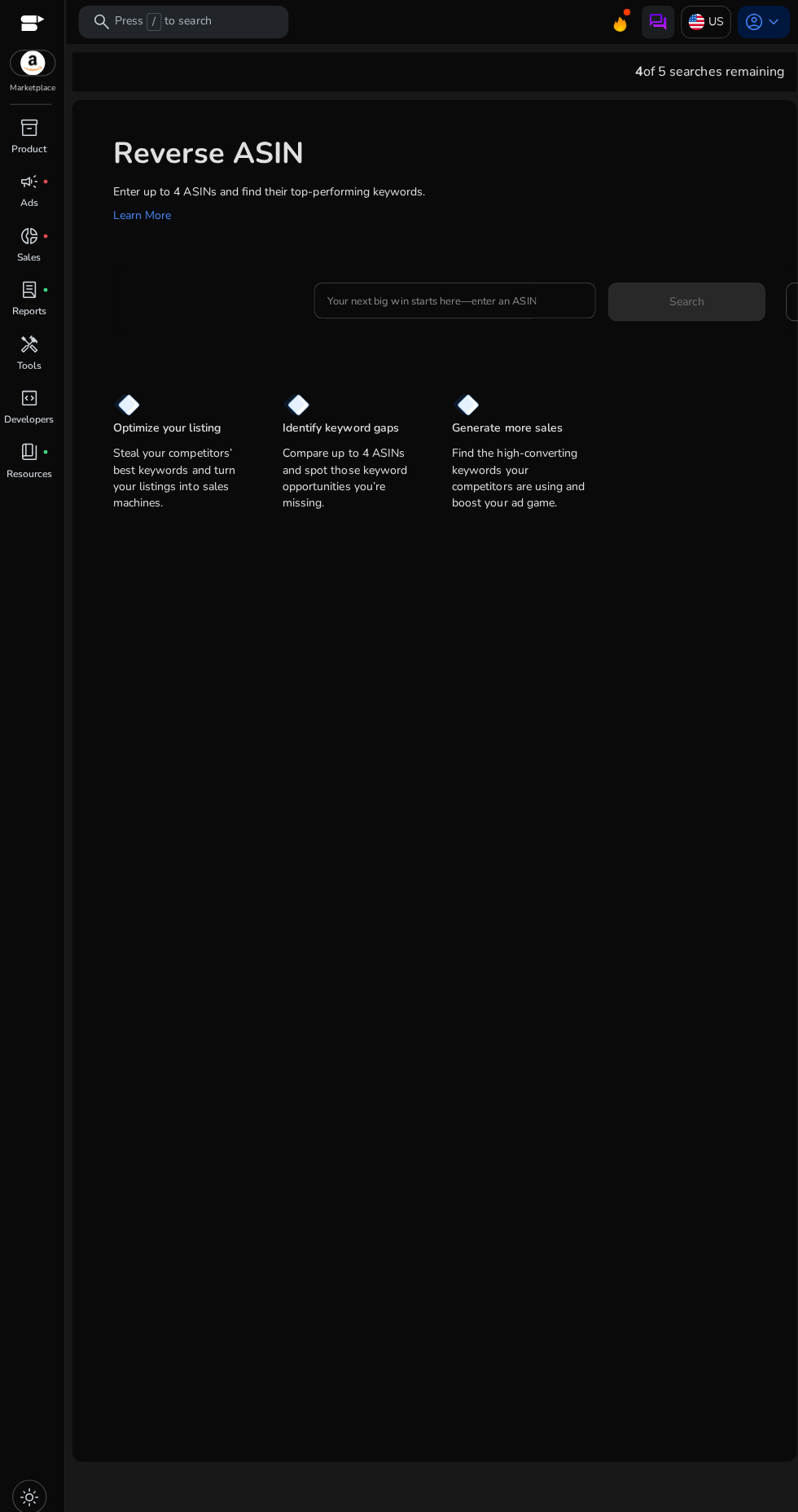
click at [433, 301] on input "Your next big win starts here—enter an ASIN" at bounding box center [451, 299] width 254 height 17
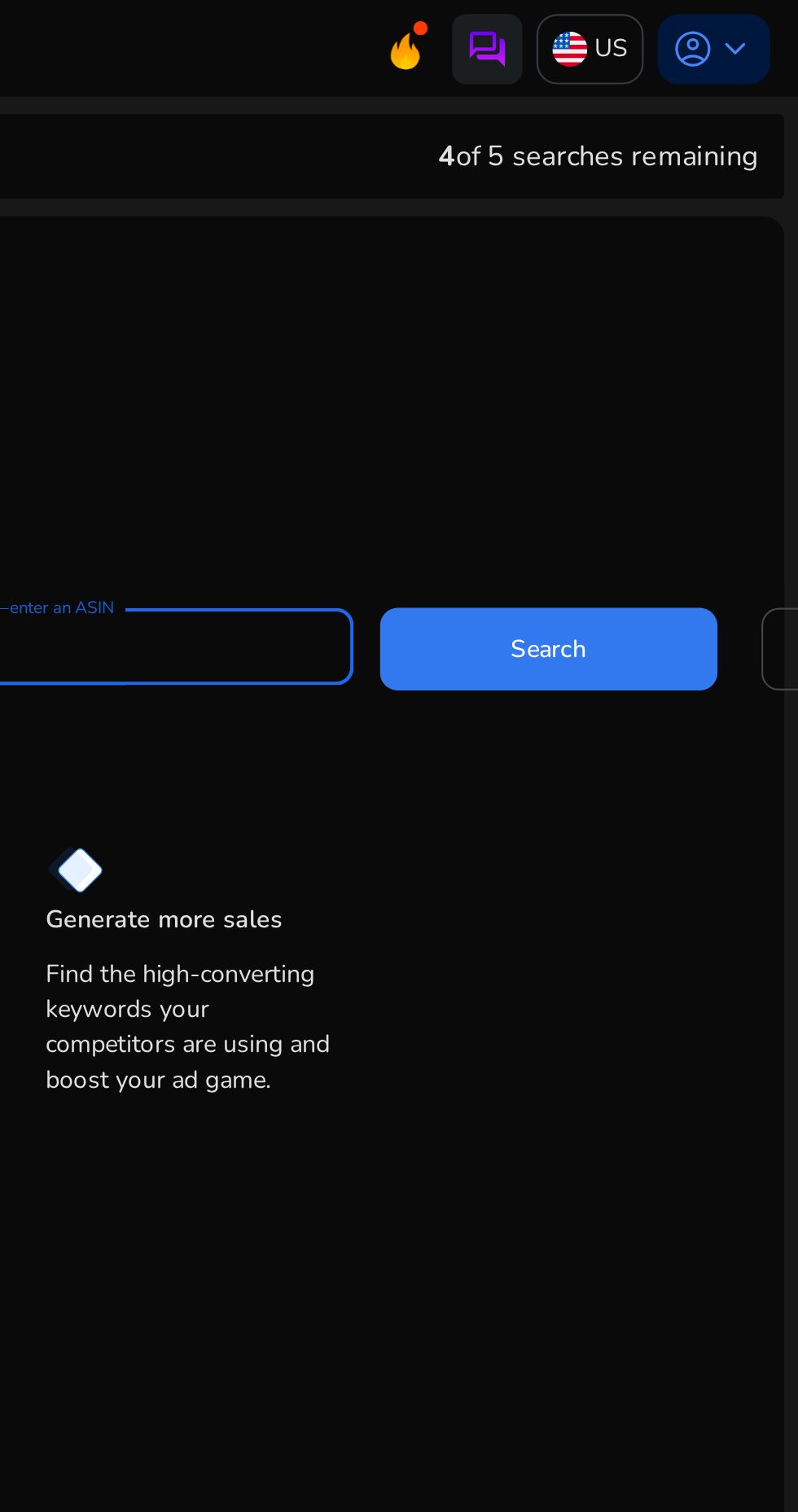
type input "**********"
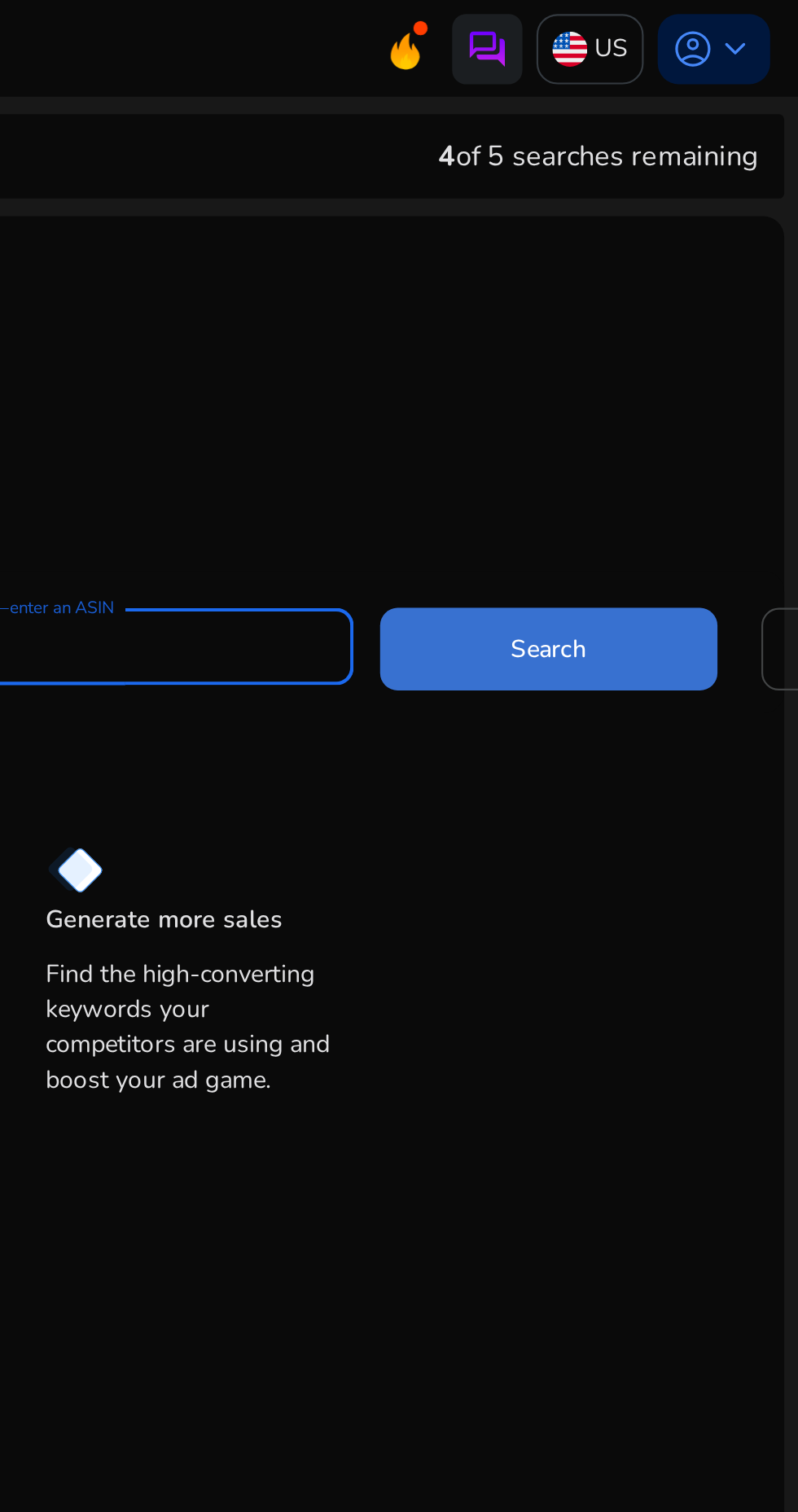
click at [699, 290] on span at bounding box center [682, 300] width 156 height 39
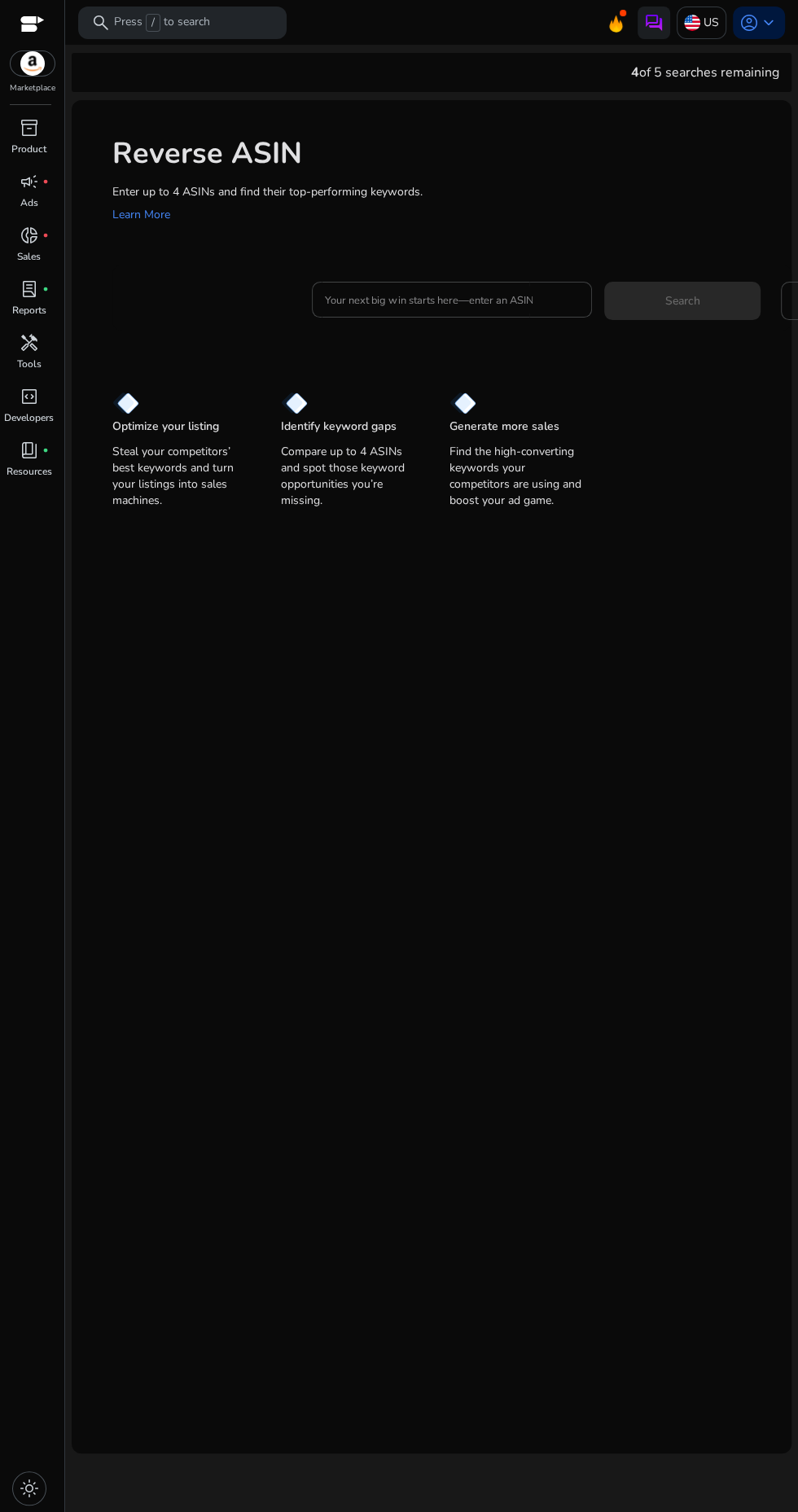
click at [473, 259] on div "Reverse ASIN Enter up to 4 ASINs and find their top-performing keywords. Learn …" at bounding box center [431, 307] width 720 height 414
click at [479, 302] on input "Your next big win starts here—enter an ASIN" at bounding box center [451, 299] width 254 height 17
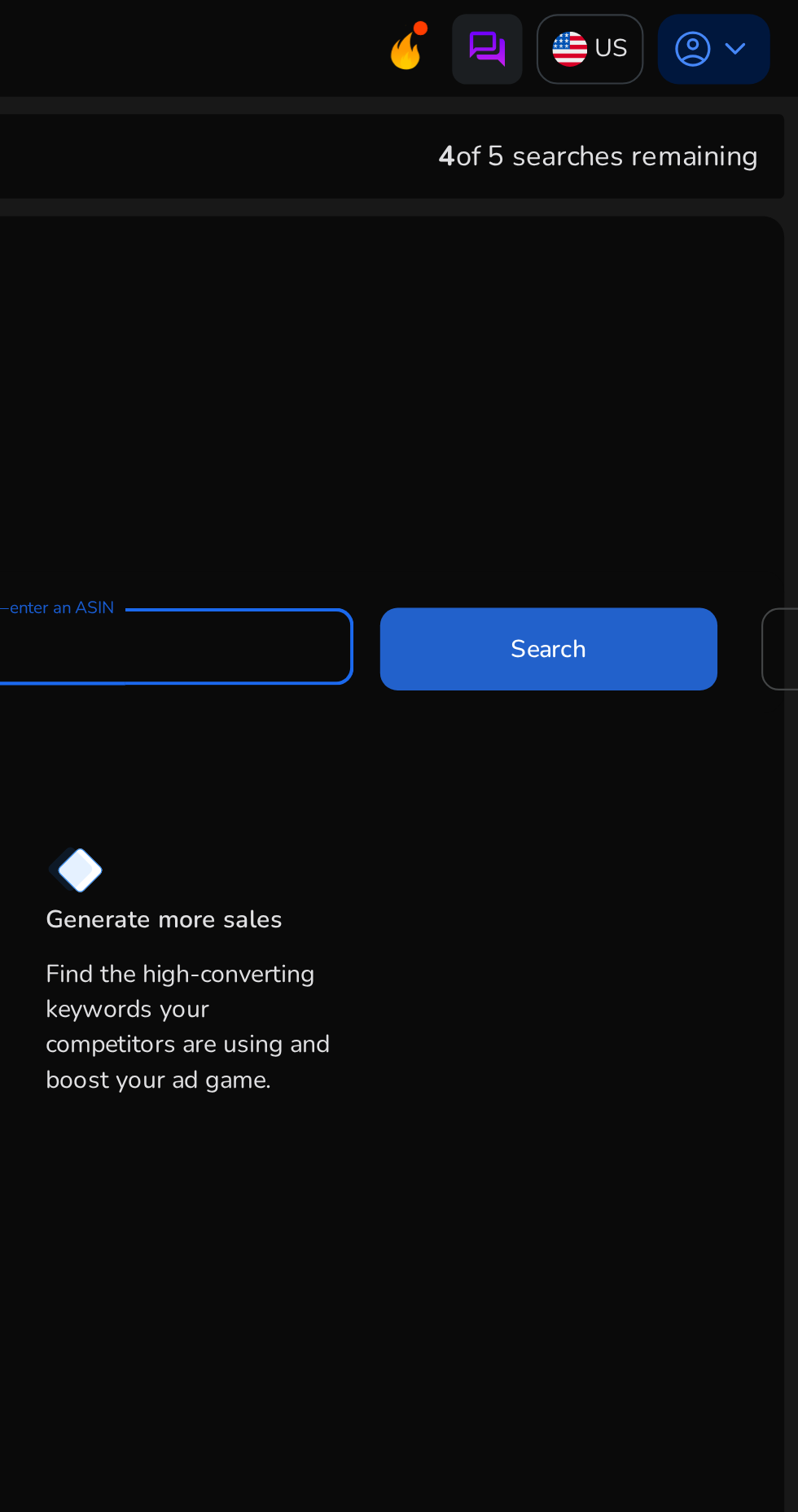
type input "**********"
click at [683, 292] on span "Search" at bounding box center [681, 301] width 35 height 17
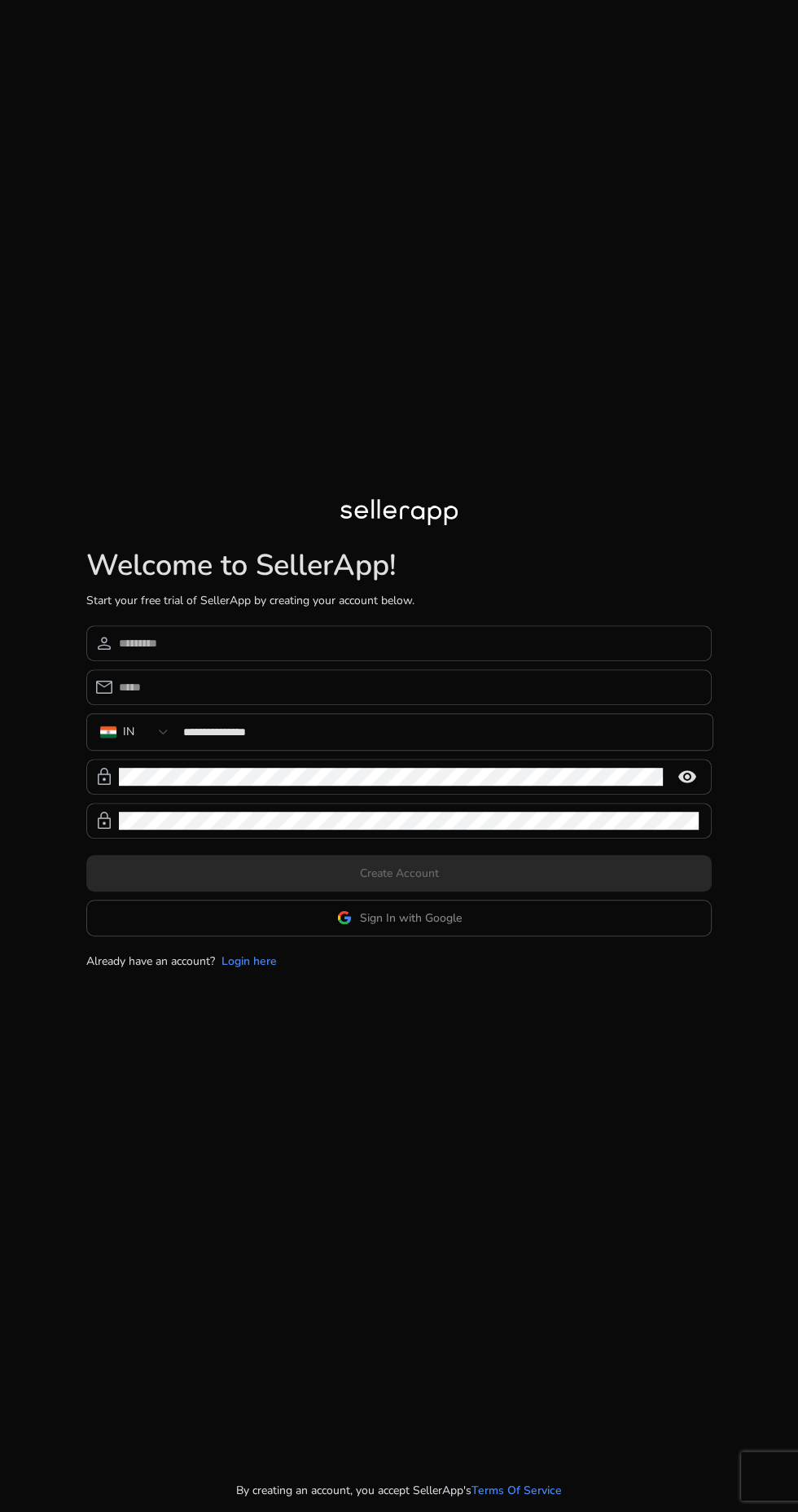
click at [437, 936] on app-google-signin "Sign In with Google" at bounding box center [399, 918] width 625 height 37
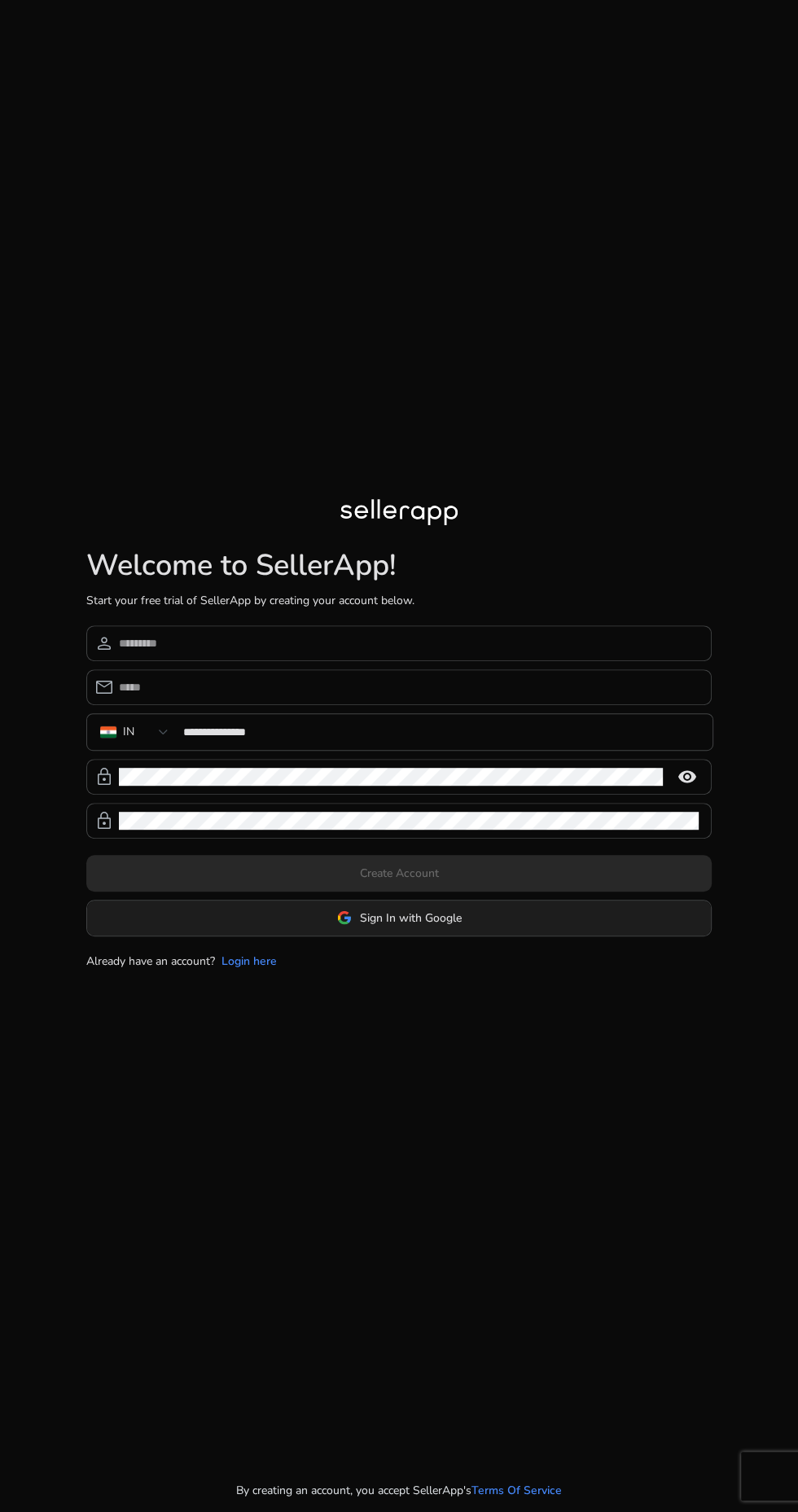
click at [454, 937] on span at bounding box center [399, 918] width 623 height 39
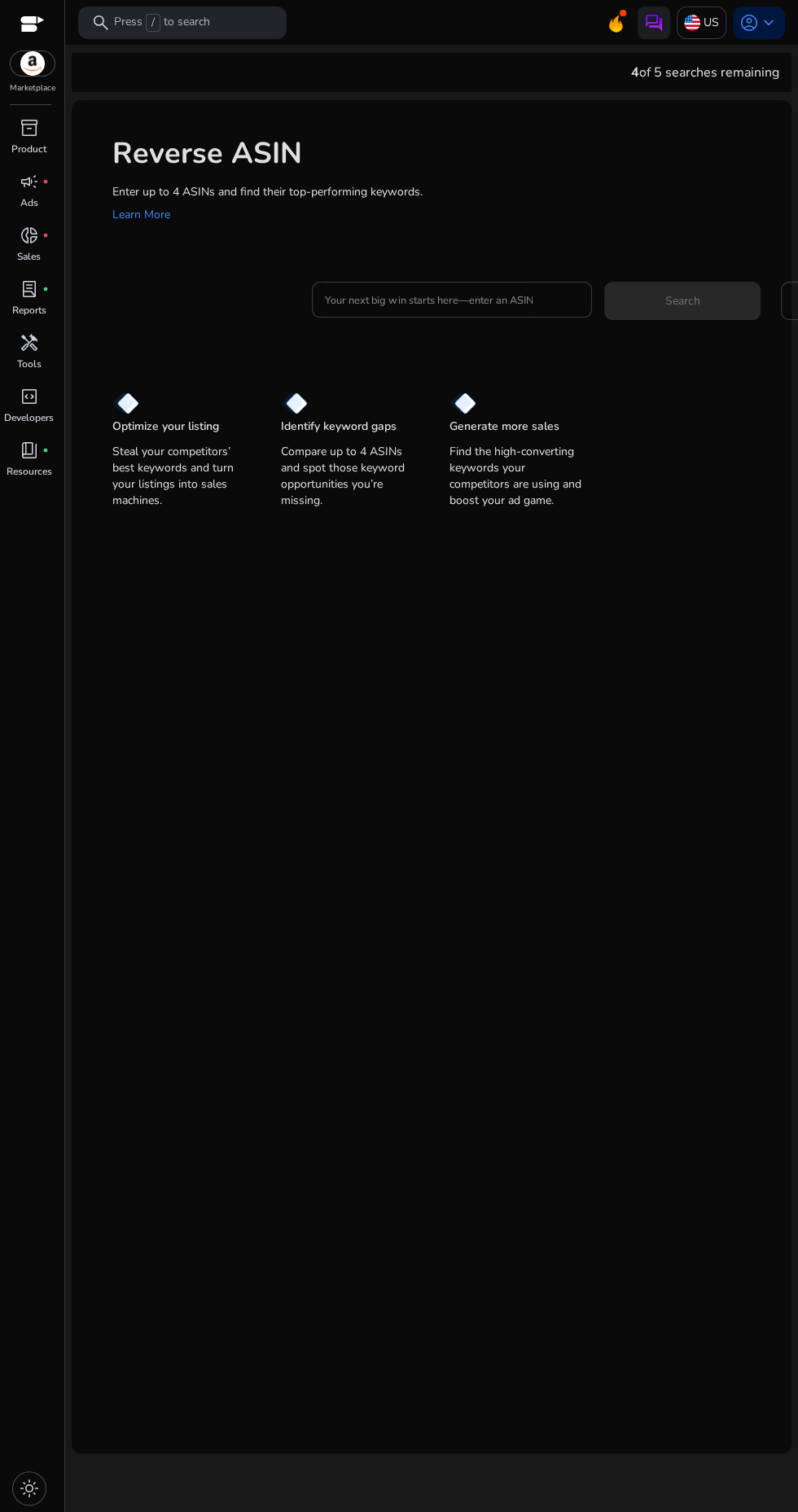
click at [465, 308] on input "Your next big win starts here—enter an ASIN" at bounding box center [451, 299] width 254 height 17
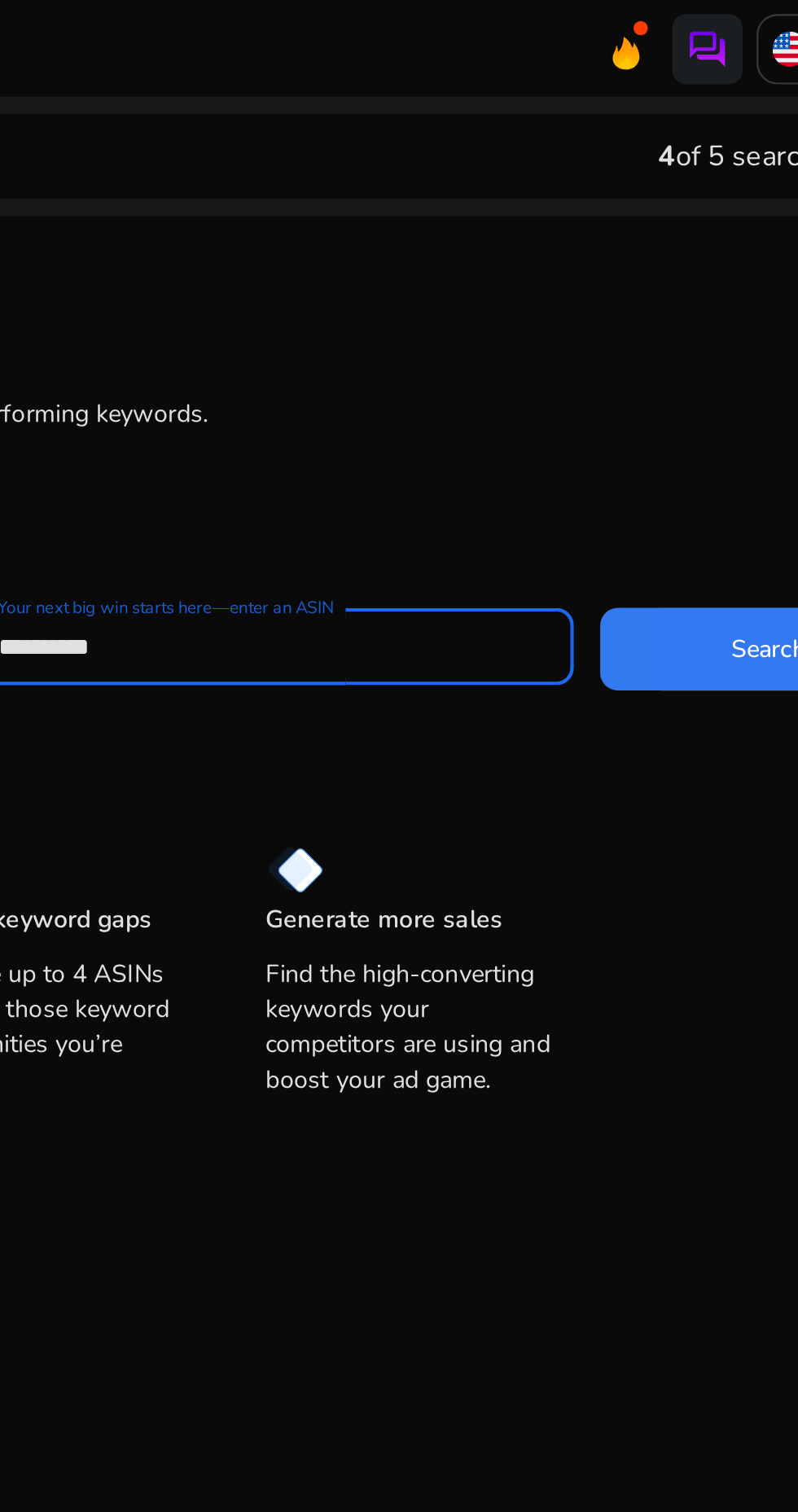
type input "**********"
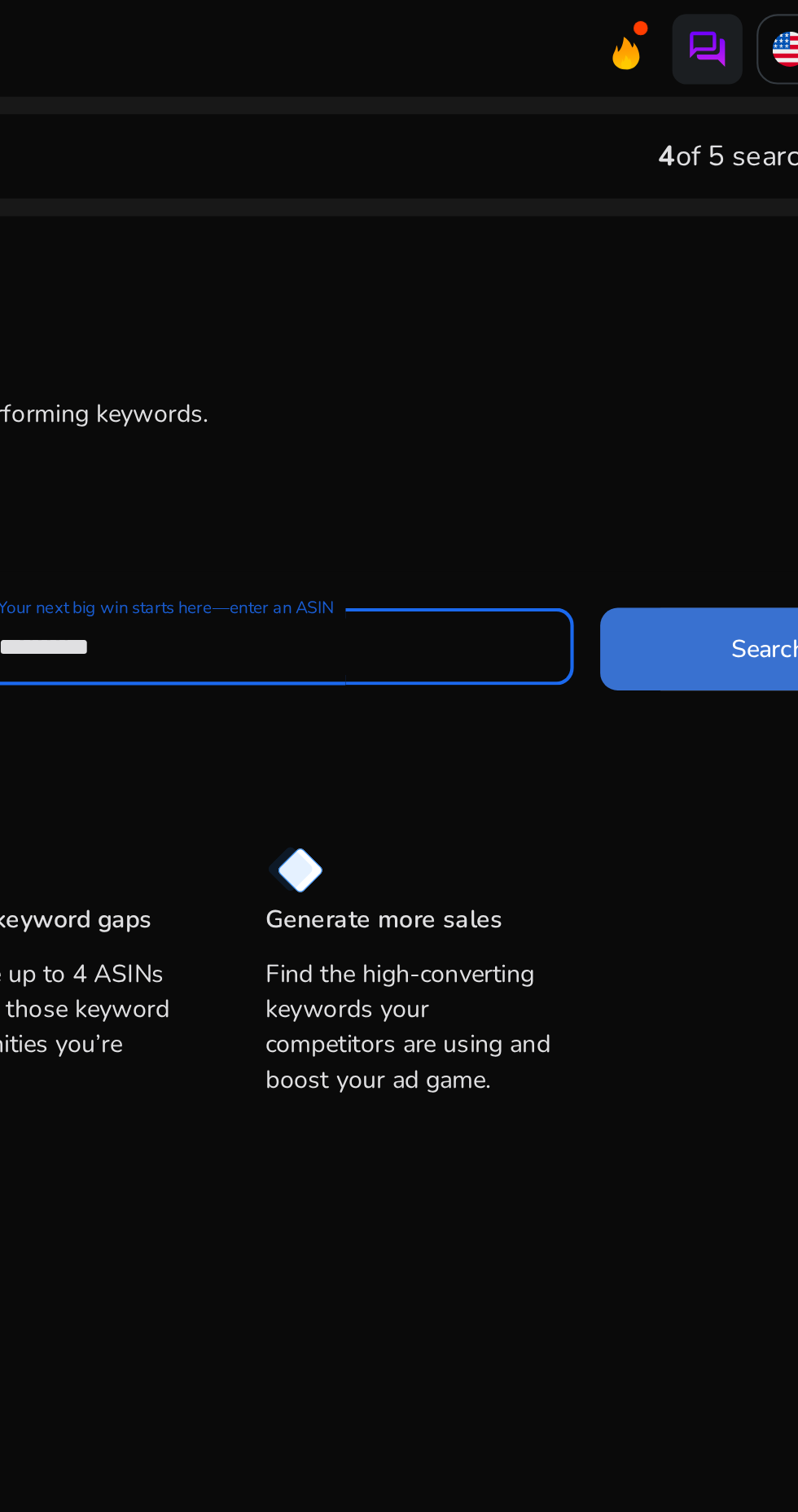
click at [645, 283] on span at bounding box center [682, 300] width 156 height 39
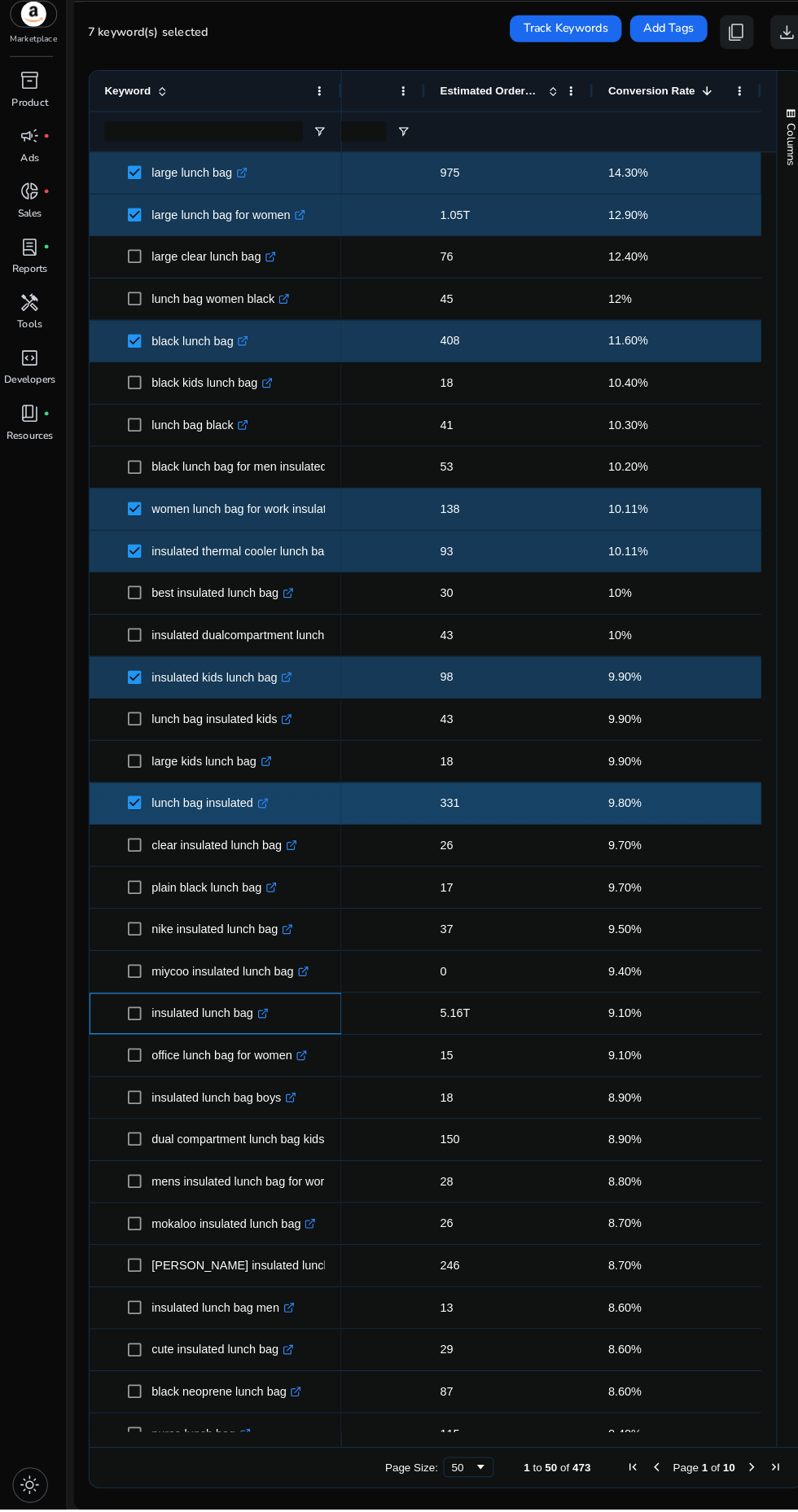
click at [97, 1032] on div "insulated lunch bag .st0{fill:#2c8af8}" at bounding box center [209, 1031] width 245 height 40
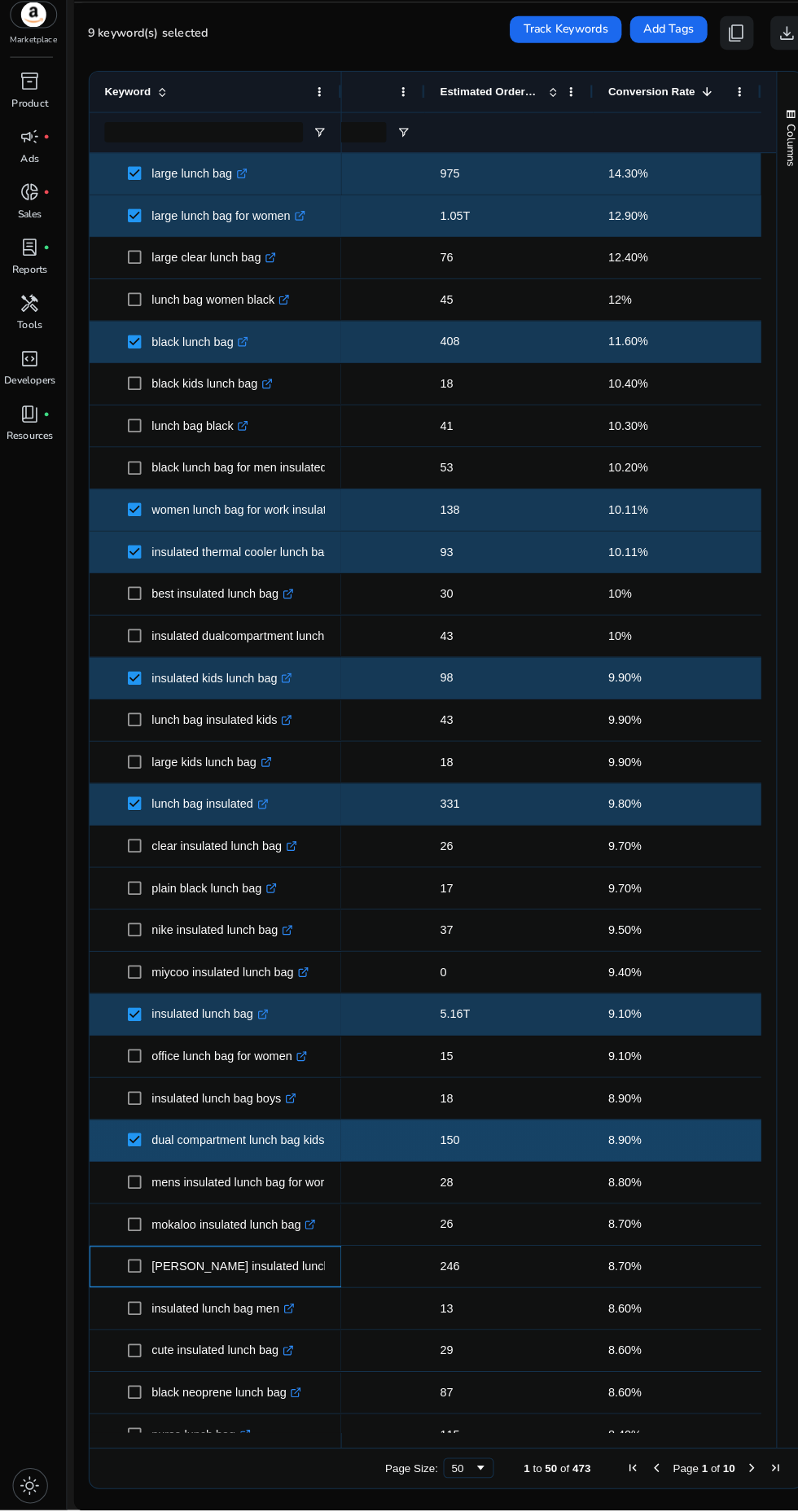
click at [95, 1286] on div "[PERSON_NAME] insulated lunch bag .st0{fill:#2c8af8}" at bounding box center [209, 1276] width 245 height 40
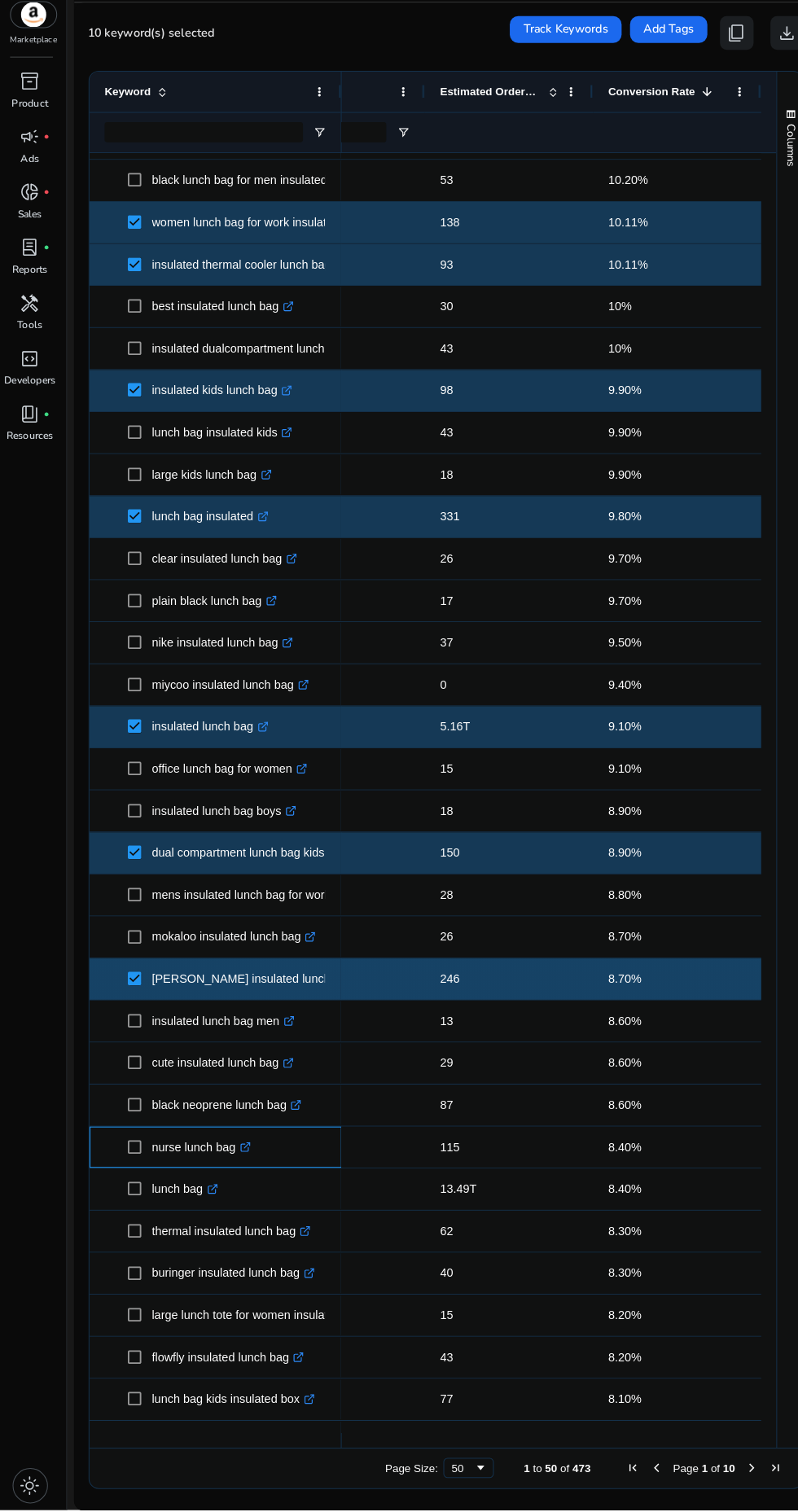
click at [96, 1159] on div "nurse lunch bag .st0{fill:#2c8af8}" at bounding box center [209, 1160] width 245 height 40
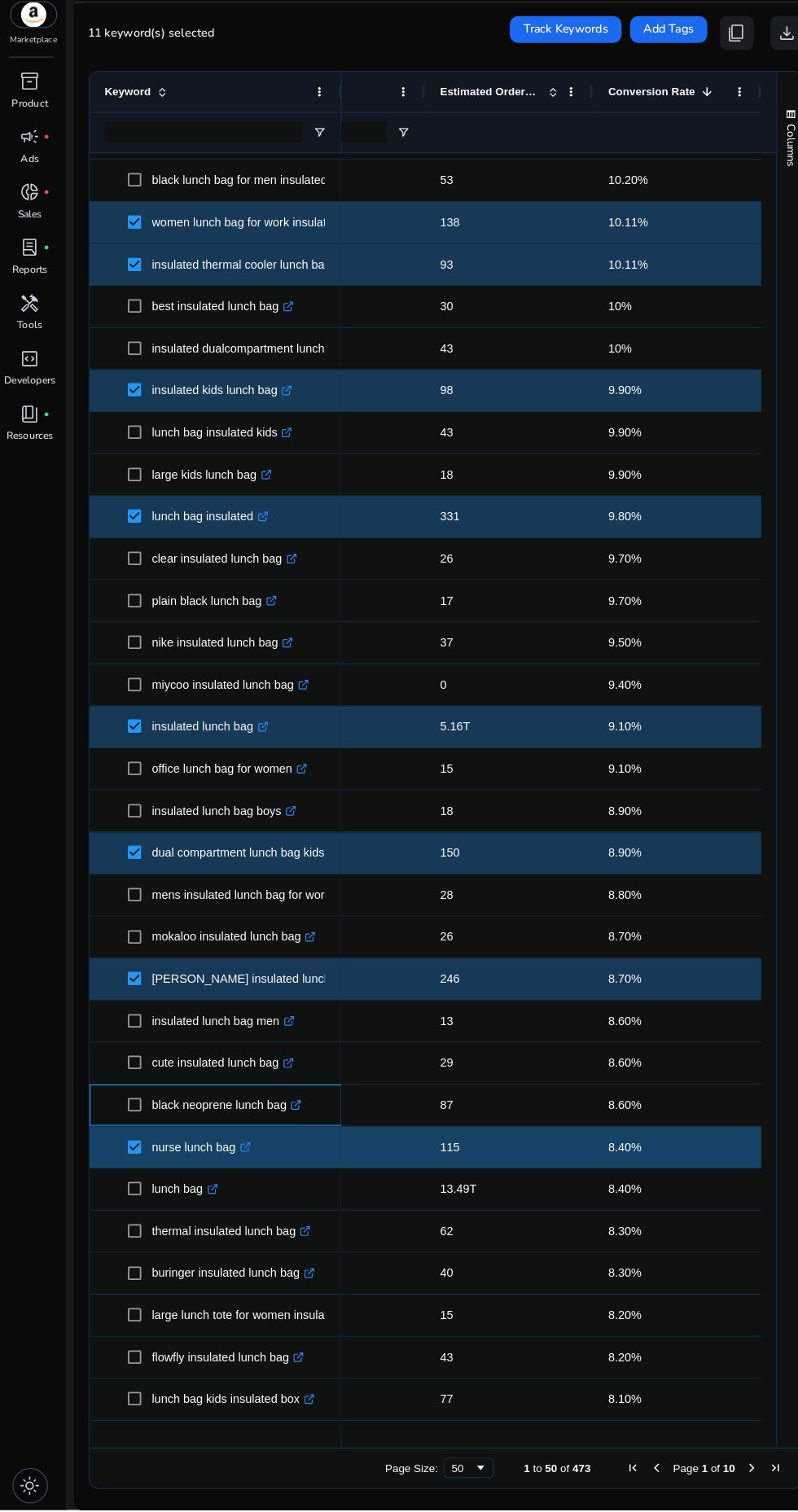
click at [104, 1118] on span "black neoprene lunch bag .st0{fill:#2c8af8}" at bounding box center [209, 1120] width 215 height 33
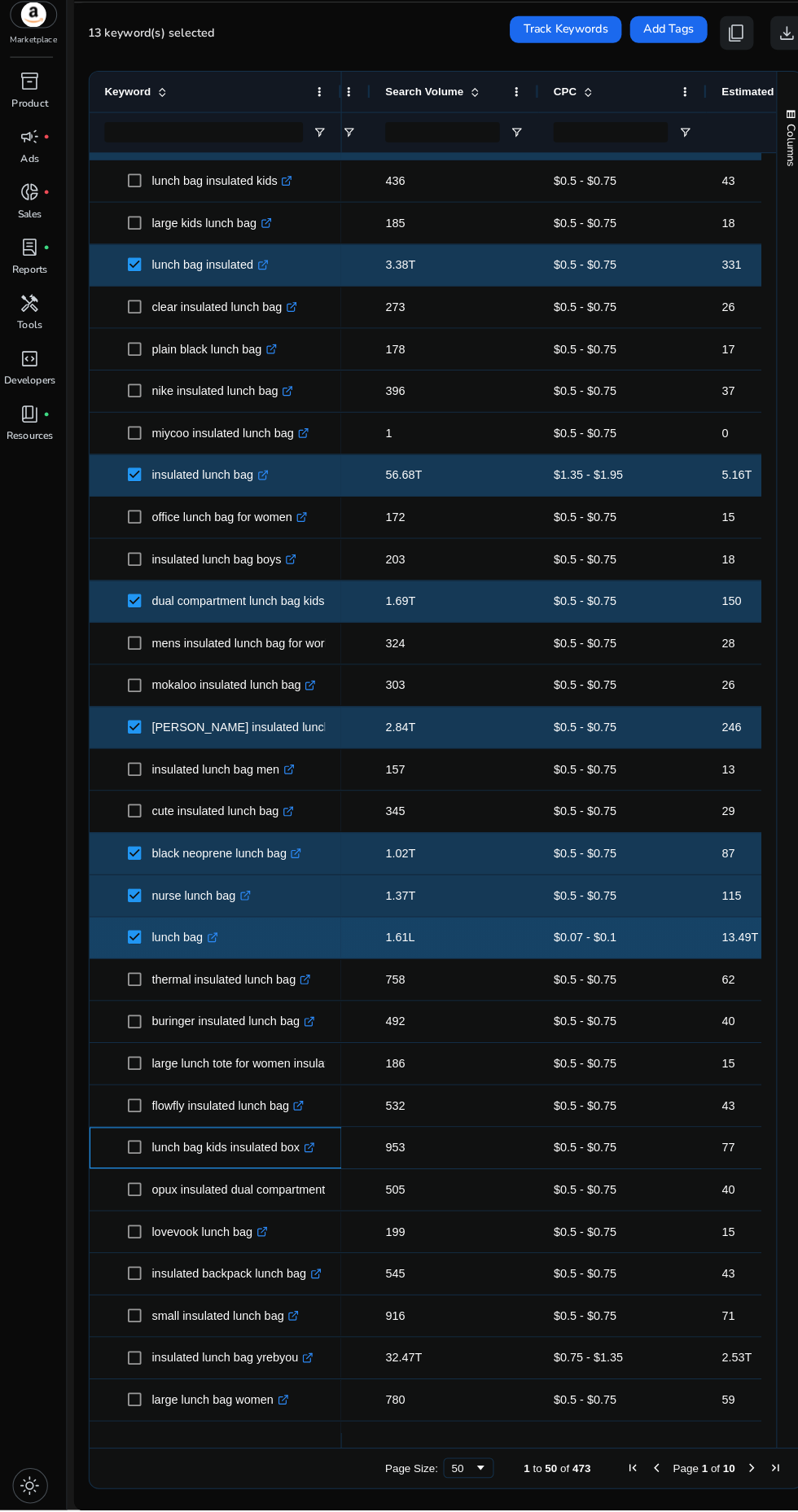
click at [96, 1153] on div "lunch bag kids insulated box .st0{fill:#2c8af8}" at bounding box center [209, 1161] width 245 height 40
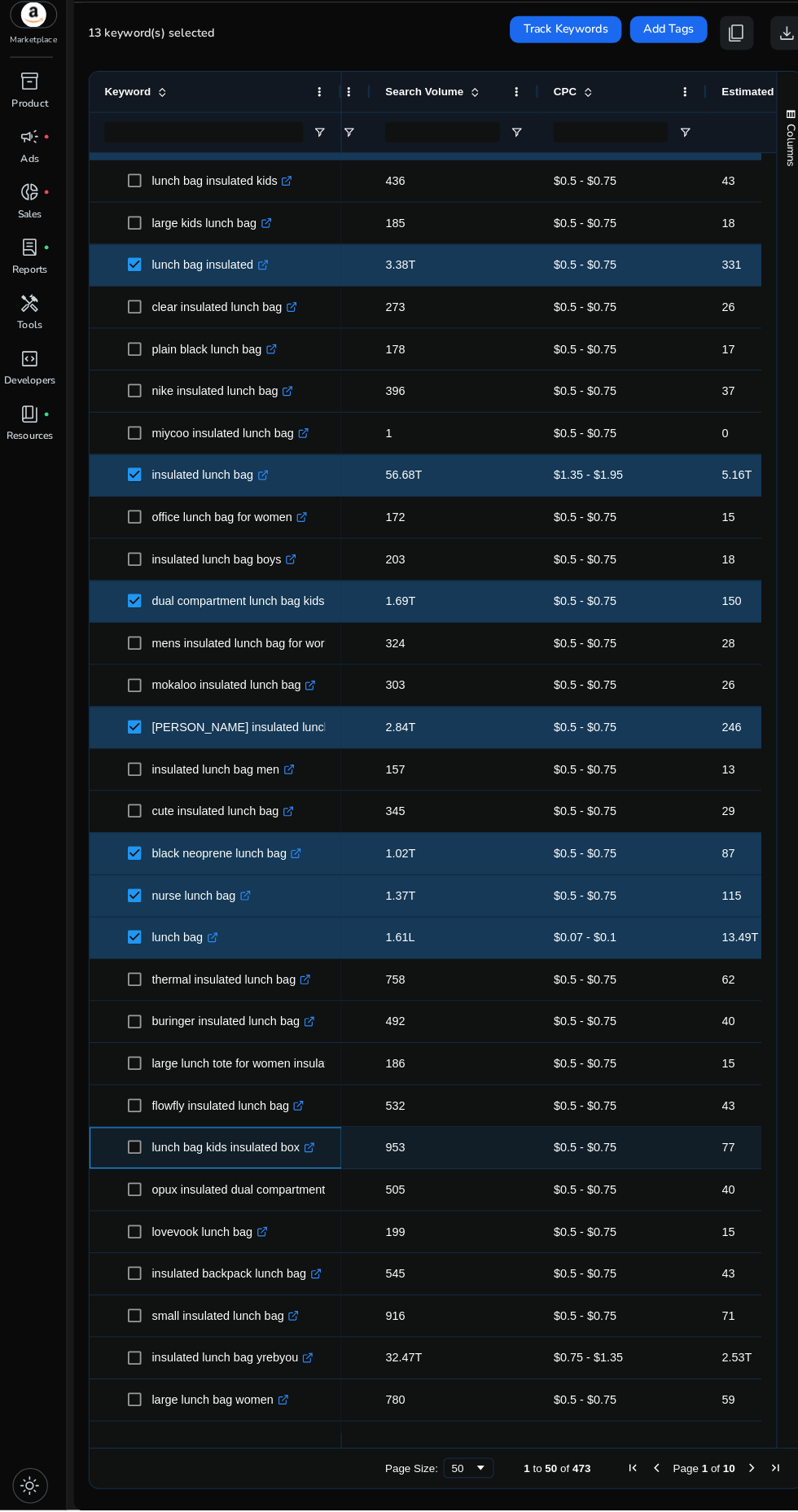
click at [104, 1165] on span "lunch bag kids insulated box .st0{fill:#2c8af8}" at bounding box center [209, 1162] width 215 height 33
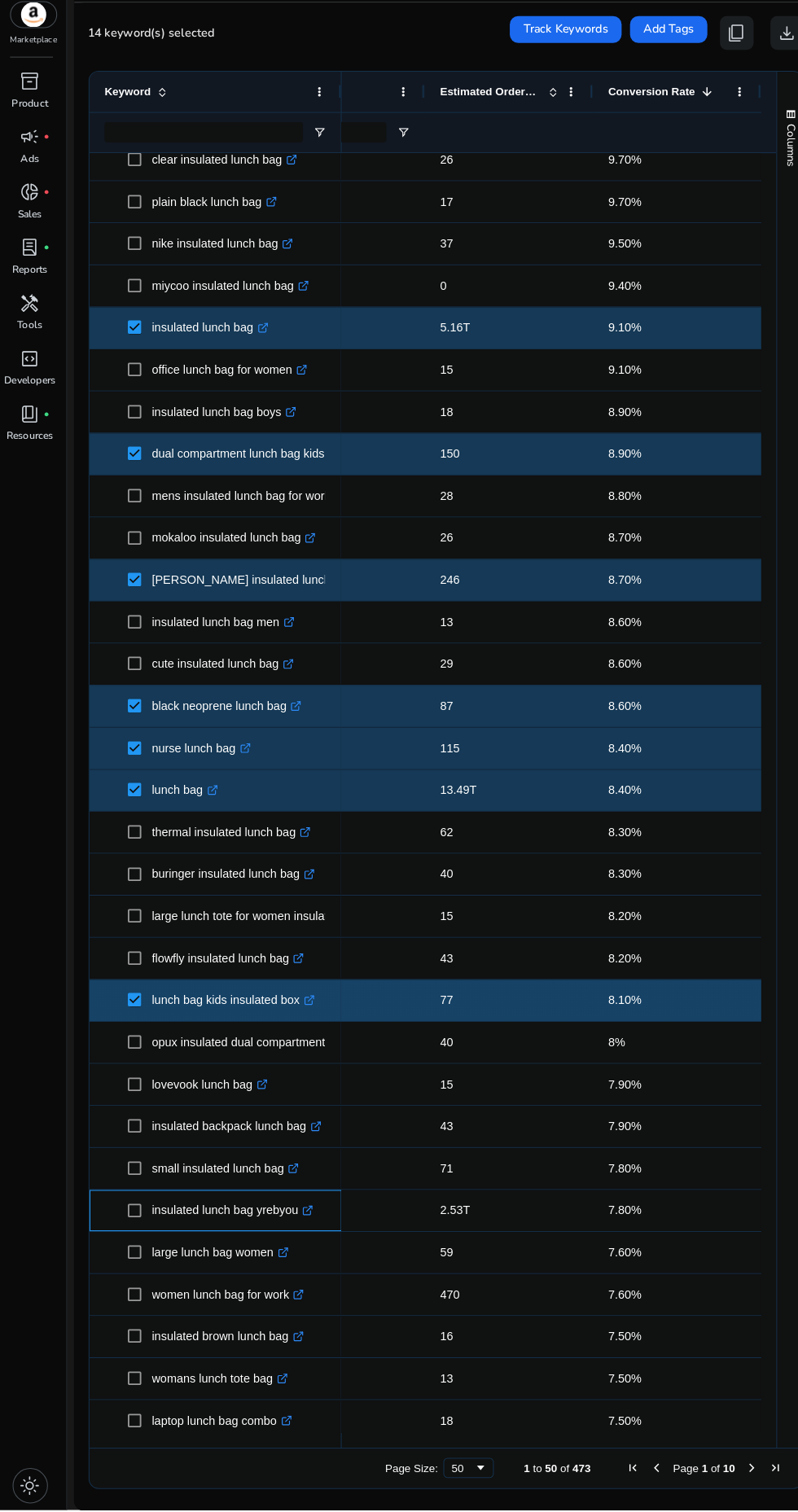
click at [94, 1223] on div "insulated lunch bag yrebyou .st0{fill:#2c8af8}" at bounding box center [209, 1221] width 245 height 40
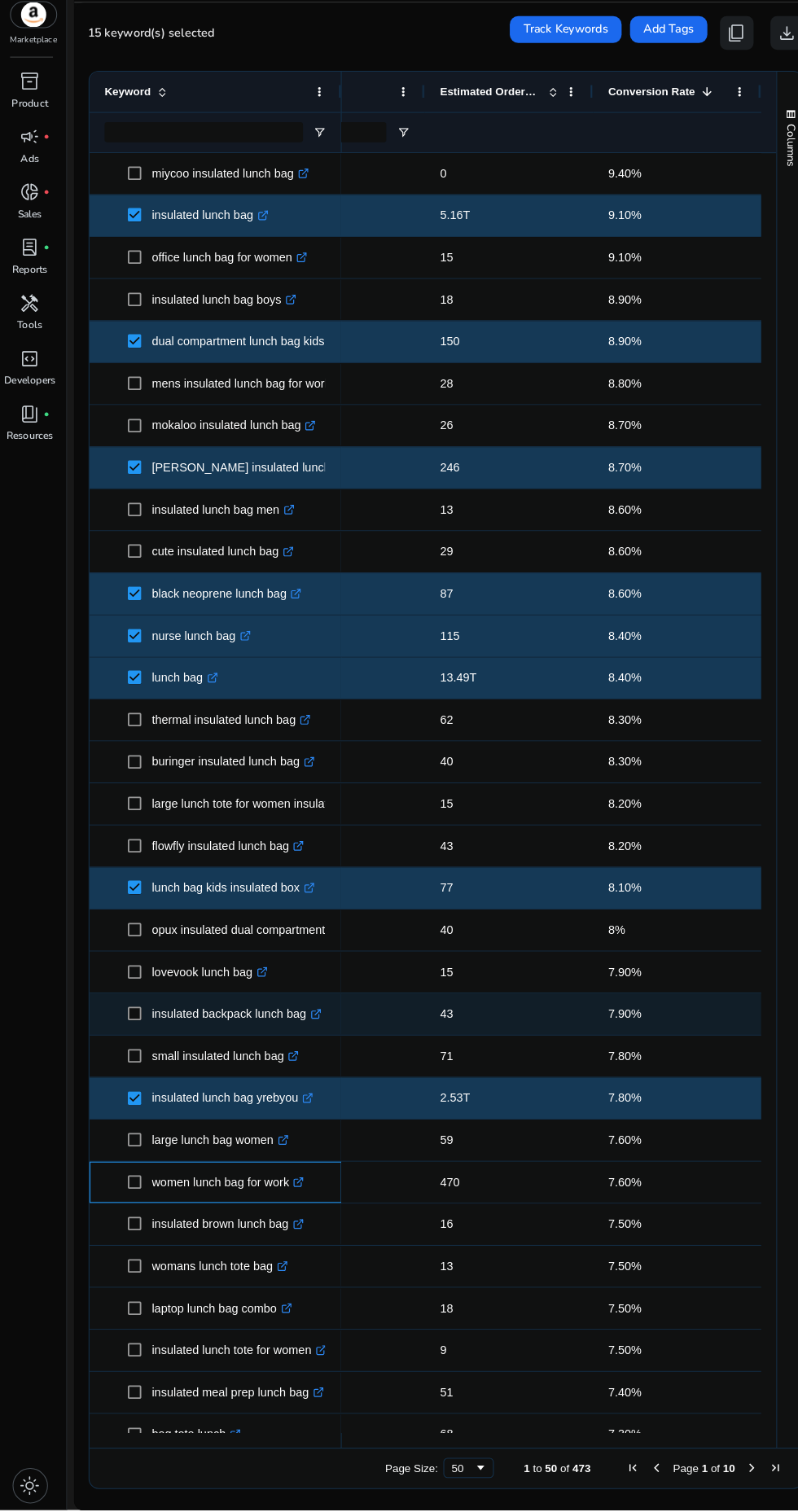
click at [94, 1204] on div "women lunch bag for work .st0{fill:#2c8af8}" at bounding box center [209, 1195] width 245 height 40
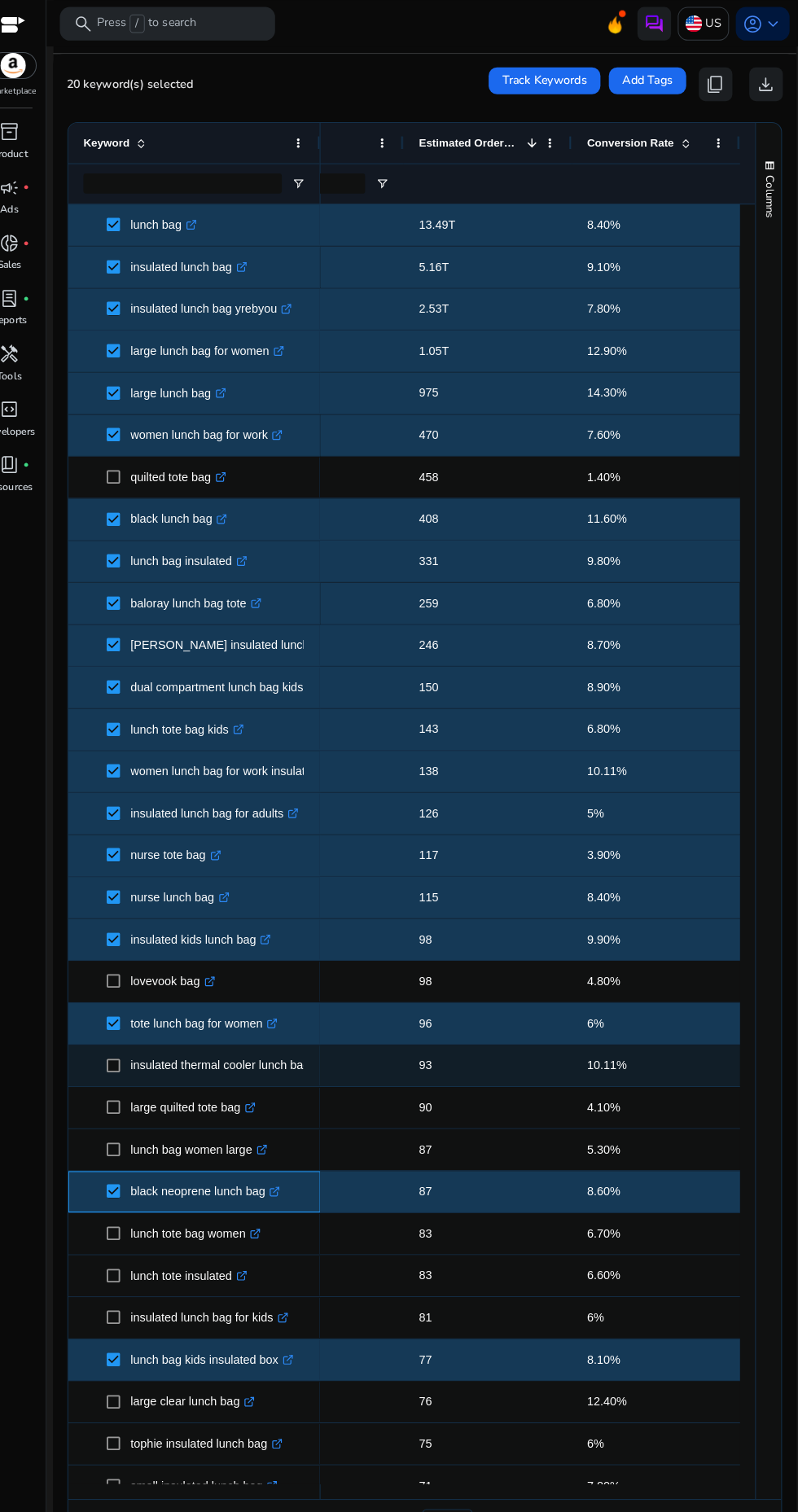
click at [110, 1138] on span "black neoprene lunch bag .st0{fill:#2c8af8}" at bounding box center [209, 1154] width 215 height 33
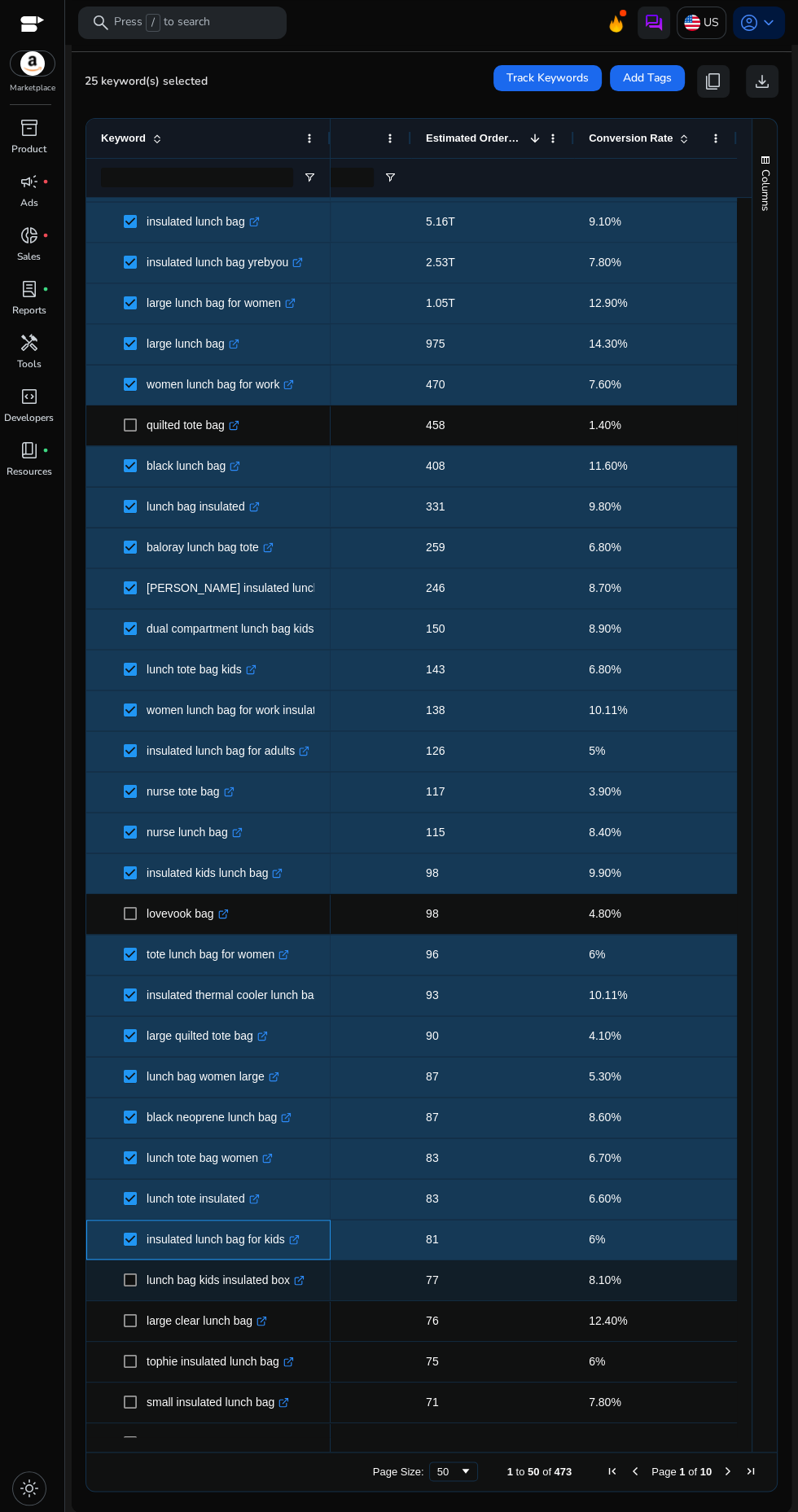
click at [97, 1247] on div "insulated lunch bag for kids .st0{fill:#2c8af8}" at bounding box center [209, 1239] width 245 height 40
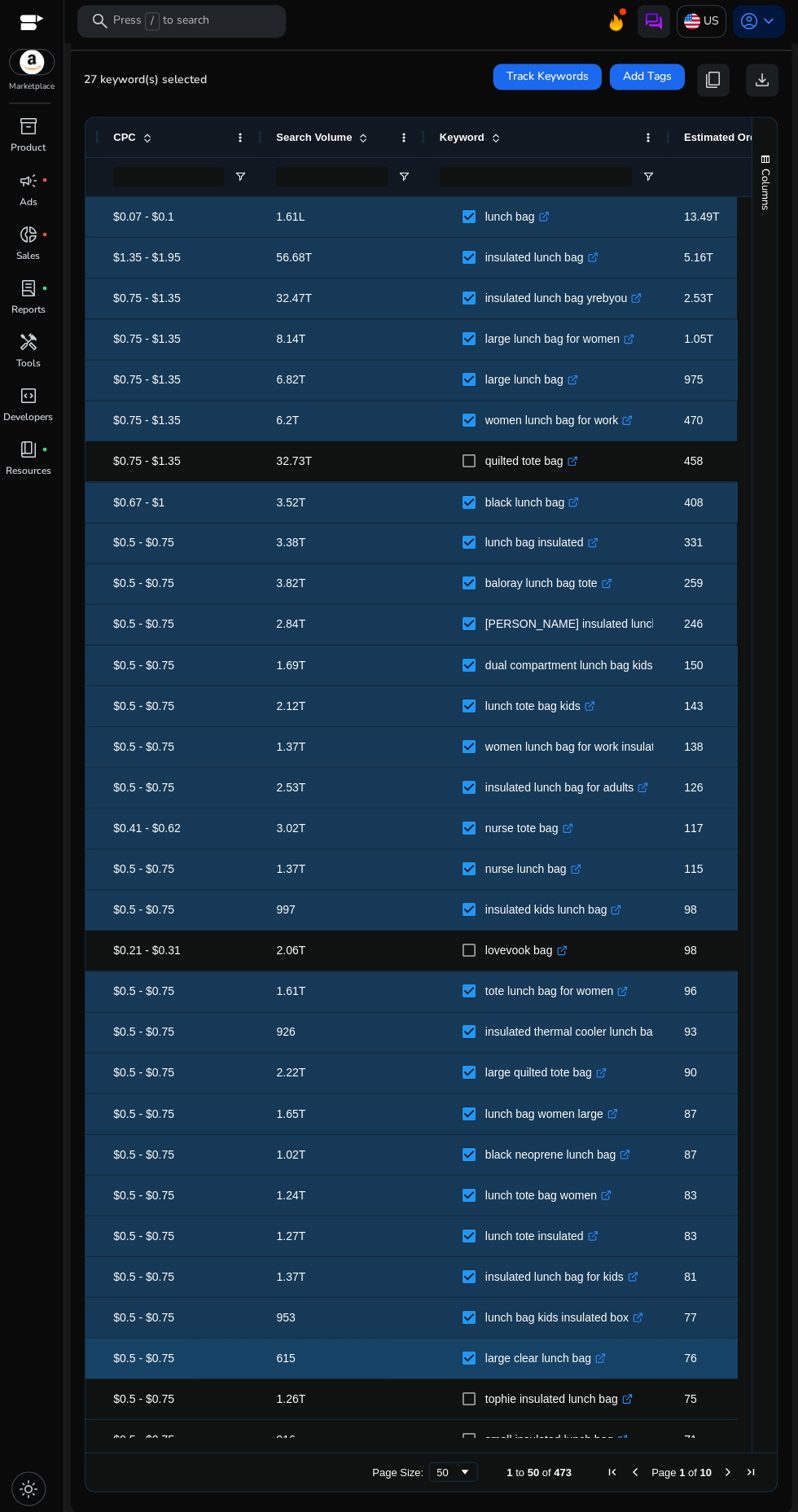
click at [26, 1000] on div "inventory_2 Product campaign fiber_manual_record Ads donut_small fiber_manual_r…" at bounding box center [32, 813] width 64 height 1397
